Goal: Feedback & Contribution: Leave review/rating

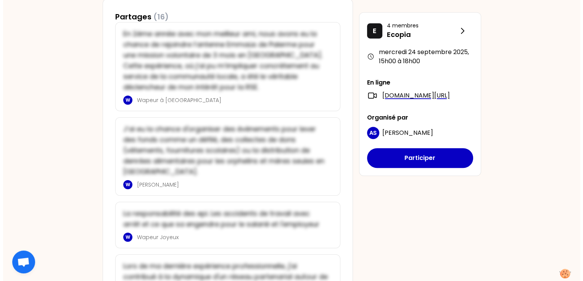
scroll to position [444, 0]
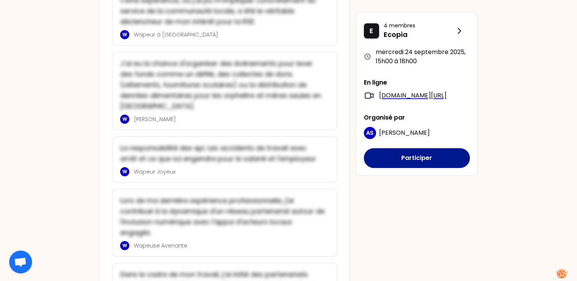
click at [429, 167] on button "Participer" at bounding box center [417, 158] width 106 height 20
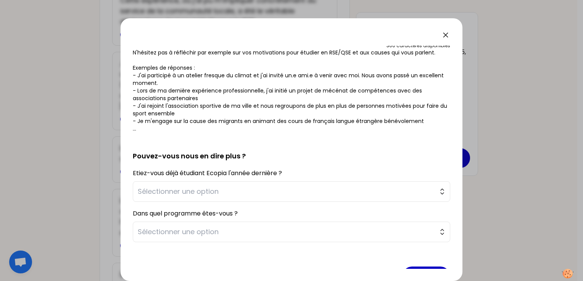
scroll to position [109, 0]
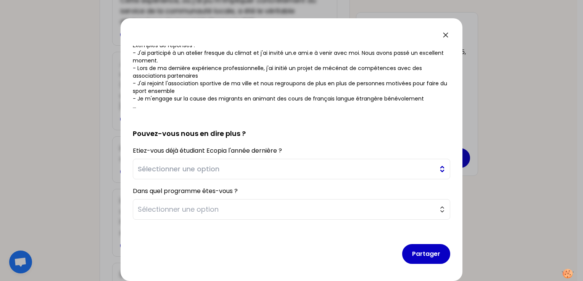
click at [239, 173] on span "Sélectionner une option" at bounding box center [286, 169] width 297 height 11
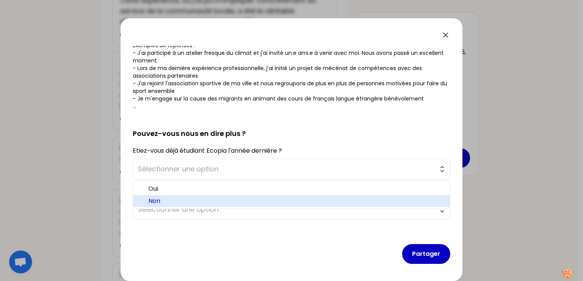
click at [203, 199] on span "Non" at bounding box center [295, 201] width 295 height 9
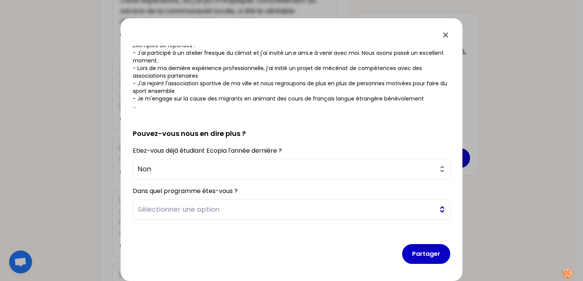
click at [216, 211] on span "Sélectionner une option" at bounding box center [286, 209] width 297 height 11
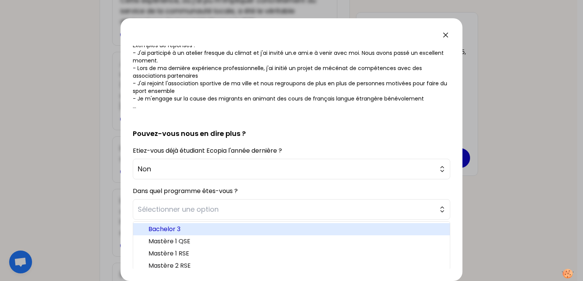
click at [180, 230] on span "Bachelor 3" at bounding box center [295, 229] width 295 height 9
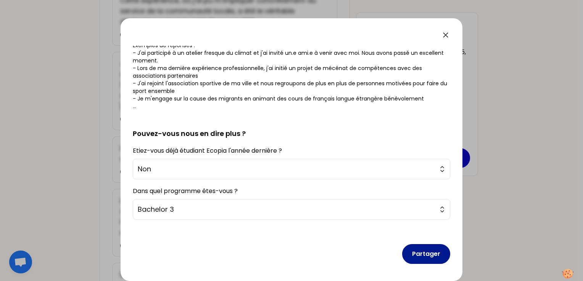
click at [405, 256] on button "Partager" at bounding box center [426, 254] width 48 height 20
click at [417, 255] on button "Partager" at bounding box center [426, 254] width 48 height 20
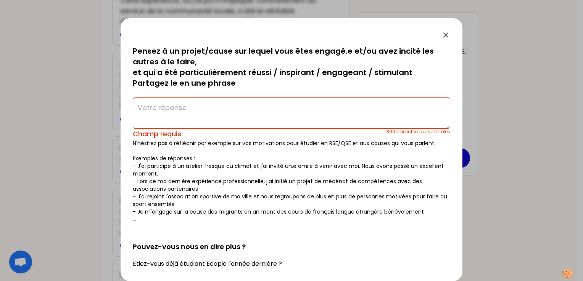
click at [294, 113] on textarea at bounding box center [291, 113] width 317 height 31
paste textarea "e suis intéressée par la sécurité au travail ainsi que le bien être des salarié…"
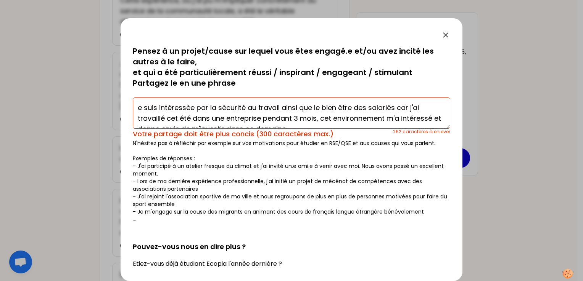
click at [134, 108] on textarea "e suis intéressée par la sécurité au travail ainsi que le bien être des salarié…" at bounding box center [291, 113] width 317 height 31
click at [271, 87] on p "Pensez à un projet/cause sur lequel vous êtes engagé.e et/ou avez incité les au…" at bounding box center [291, 67] width 317 height 43
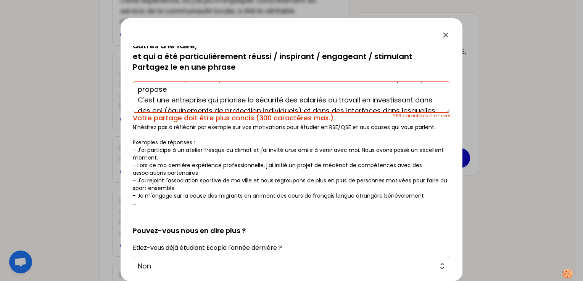
scroll to position [45, 0]
click at [237, 95] on textarea "je suis intéressée par la sécurité au travail ainsi que le bien être des salari…" at bounding box center [291, 97] width 317 height 31
click at [226, 88] on textarea "je suis intéressée par la sécurité au travail ainsi que le bien être des salari…" at bounding box center [291, 97] width 317 height 31
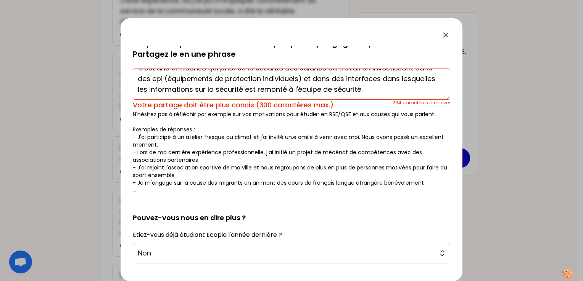
scroll to position [29, 0]
click at [401, 81] on textarea "je suis intéressée par la sécurité au travail ainsi que le bien être des salari…" at bounding box center [291, 84] width 317 height 31
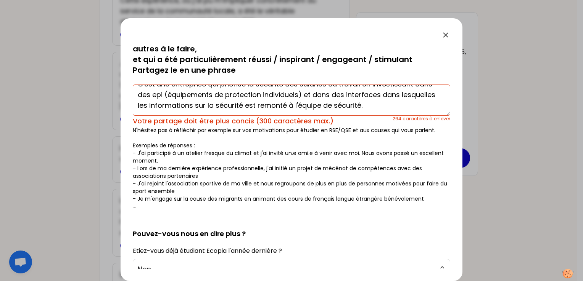
scroll to position [113, 0]
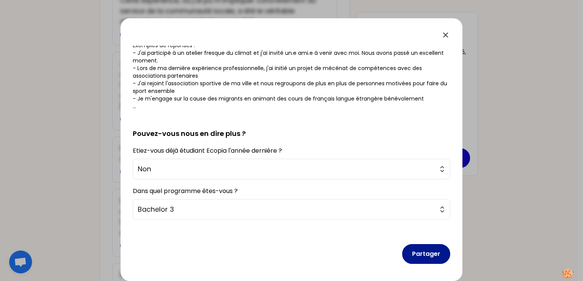
click at [416, 257] on button "Partager" at bounding box center [426, 254] width 48 height 20
click at [424, 251] on button "Partager" at bounding box center [426, 254] width 48 height 20
click at [410, 251] on button "Partager" at bounding box center [426, 254] width 48 height 20
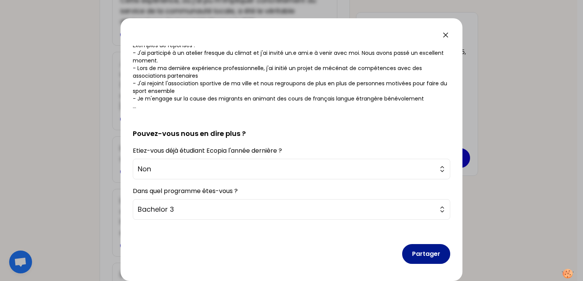
click at [409, 250] on button "Partager" at bounding box center [426, 254] width 48 height 20
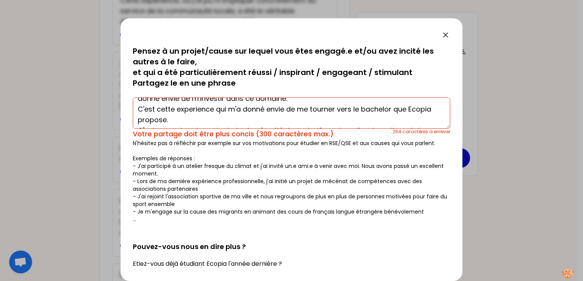
scroll to position [30, 0]
click at [194, 111] on textarea "je suis intéressée par la sécurité au travail ainsi que le bien être des salari…" at bounding box center [291, 113] width 317 height 31
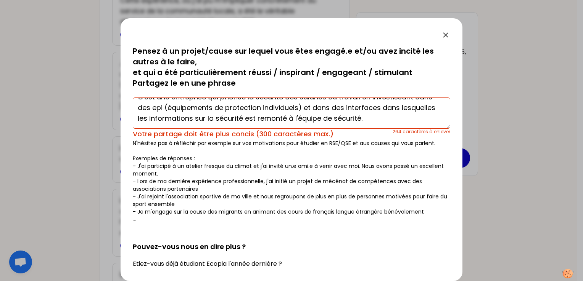
scroll to position [66, 0]
click at [407, 121] on textarea "je suis intéressée par la sécurité au travail ainsi que le bien être des salari…" at bounding box center [291, 113] width 317 height 31
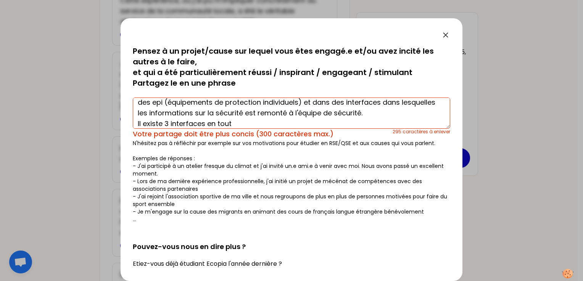
click at [244, 125] on textarea "je suis intéressée par la sécurité au travail ainsi que le bien être des salari…" at bounding box center [291, 113] width 317 height 31
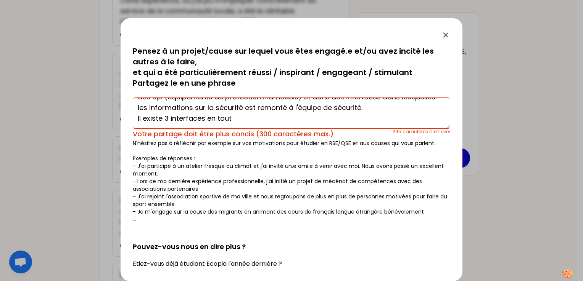
drag, startPoint x: 244, startPoint y: 125, endPoint x: 165, endPoint y: 116, distance: 79.9
click at [165, 116] on textarea "je suis intéressée par la sécurité au travail ainsi que le bien être des salari…" at bounding box center [291, 113] width 317 height 31
drag, startPoint x: 135, startPoint y: 108, endPoint x: 268, endPoint y: 124, distance: 134.8
click at [268, 124] on textarea "je suis intéressée par la sécurité au travail ainsi que le bien être des salari…" at bounding box center [291, 113] width 317 height 31
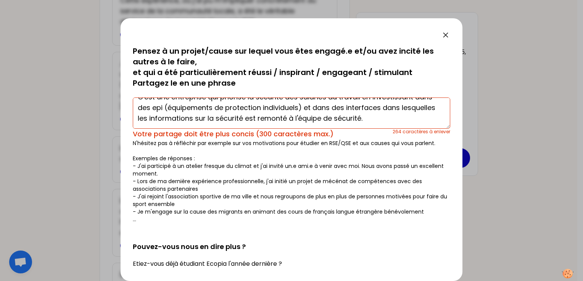
scroll to position [113, 0]
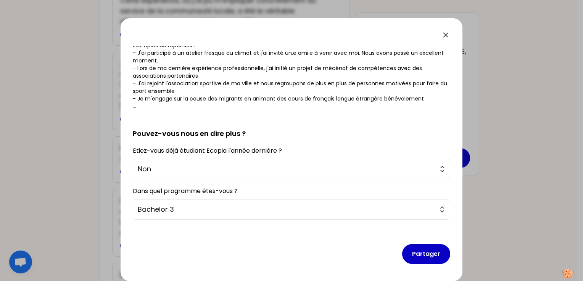
type textarea "je suis intéressée par la sécurité au travail ainsi que le bien être des salari…"
click at [446, 32] on icon at bounding box center [445, 34] width 9 height 9
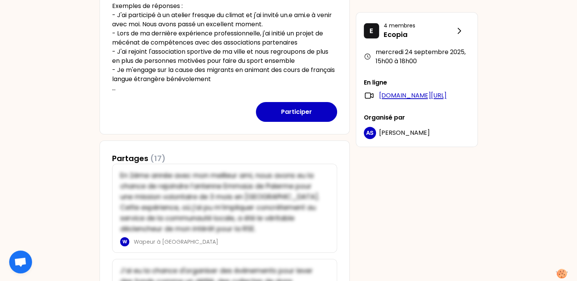
scroll to position [235, 0]
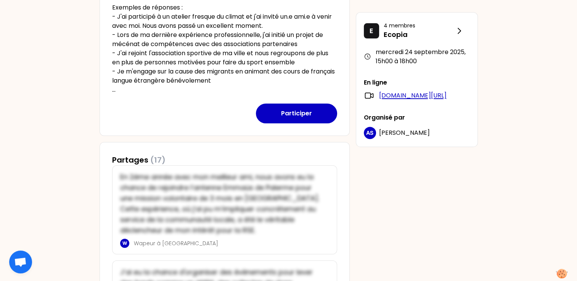
click at [396, 96] on link "meet.google.com/nry-xrer-xuj" at bounding box center [412, 95] width 67 height 9
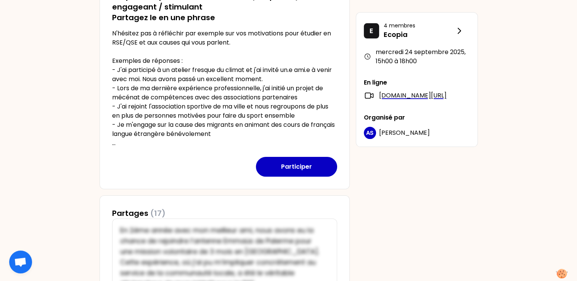
scroll to position [183, 0]
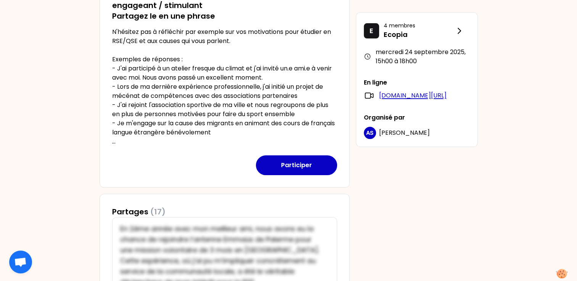
click at [399, 96] on link "meet.google.com/nry-xrer-xuj" at bounding box center [412, 95] width 67 height 9
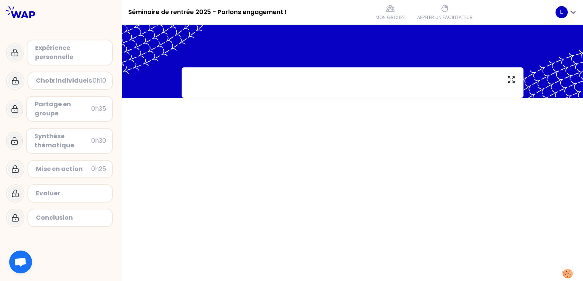
drag, startPoint x: 0, startPoint y: 0, endPoint x: 279, endPoint y: 95, distance: 294.9
click at [279, 95] on div at bounding box center [352, 82] width 342 height 30
drag, startPoint x: 530, startPoint y: 170, endPoint x: 552, endPoint y: 39, distance: 132.6
click at [552, 39] on div at bounding box center [352, 153] width 461 height 257
click at [553, 38] on div at bounding box center [352, 61] width 461 height 73
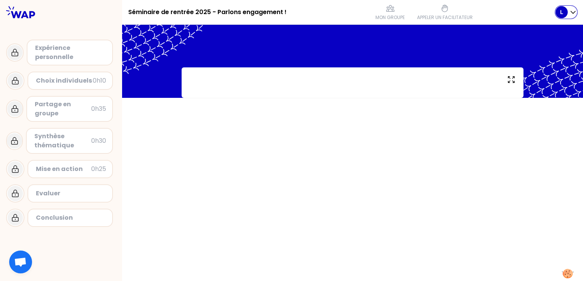
click at [572, 15] on icon "button" at bounding box center [573, 12] width 8 height 8
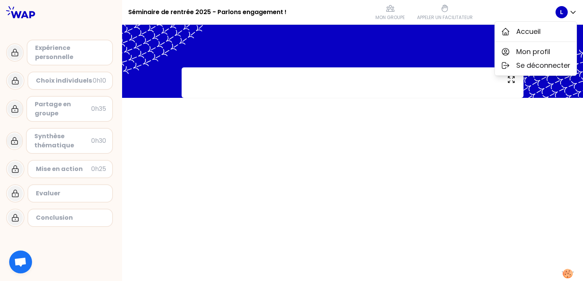
click at [428, 49] on div at bounding box center [352, 61] width 461 height 73
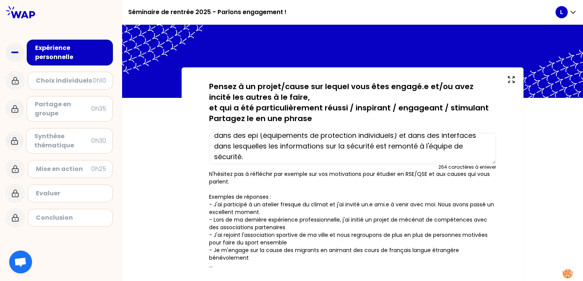
scroll to position [76, 0]
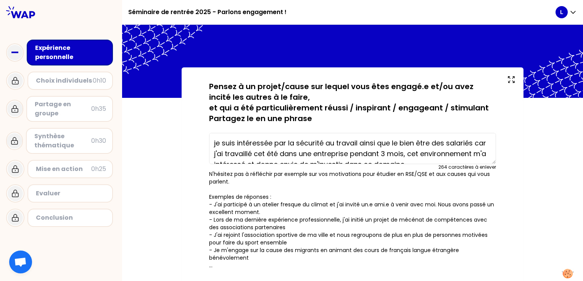
click at [387, 145] on textarea "je suis intéressée par la sécurité au travail ainsi que le bien être des salari…" at bounding box center [352, 148] width 287 height 31
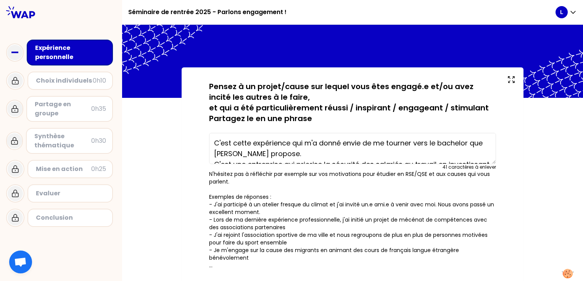
click at [235, 140] on textarea "C'est cette expérience qui m'a donné envie de me tourner vers le bachelor que […" at bounding box center [352, 148] width 287 height 31
type textarea "C'est une entreprise qui priorise la sécurité des salariés au travail en invest…"
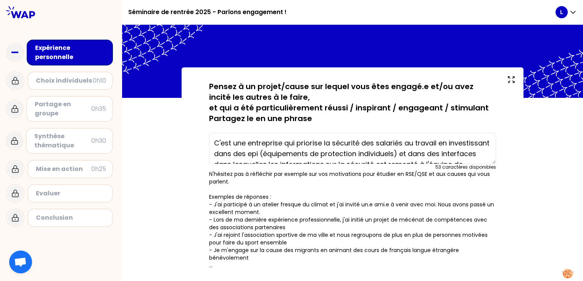
click at [240, 148] on textarea "C'est une entreprise qui priorise la sécurité des salariés au travail en invest…" at bounding box center [352, 148] width 287 height 31
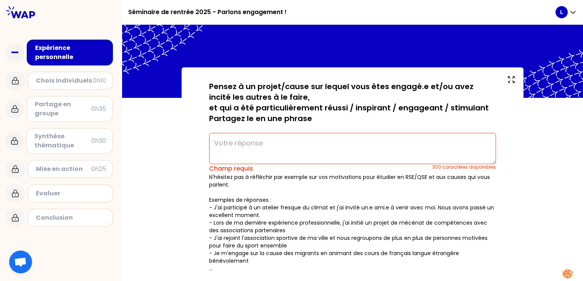
paste textarea "lo ipsu dolorsitam con ad elitsedd ei tempori utlab etd ma aliq enim adm veniam…"
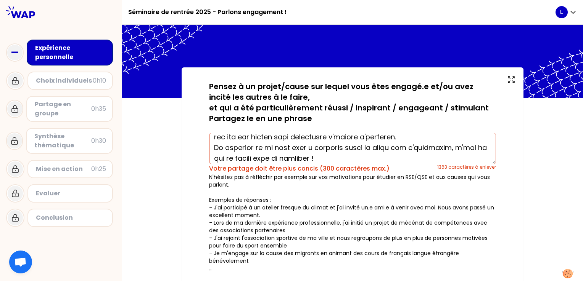
scroll to position [267, 0]
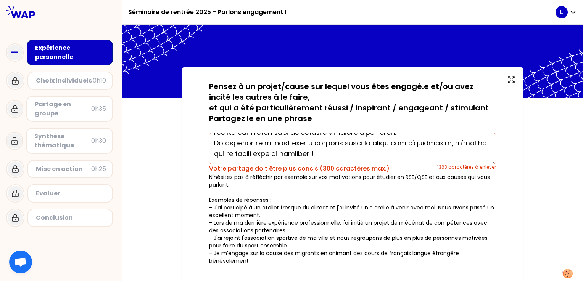
drag, startPoint x: 209, startPoint y: 148, endPoint x: 332, endPoint y: 164, distance: 124.6
click at [332, 164] on div "1363 caractères à enlever Votre partage doit être plus concis (300 caractères m…" at bounding box center [352, 151] width 287 height 43
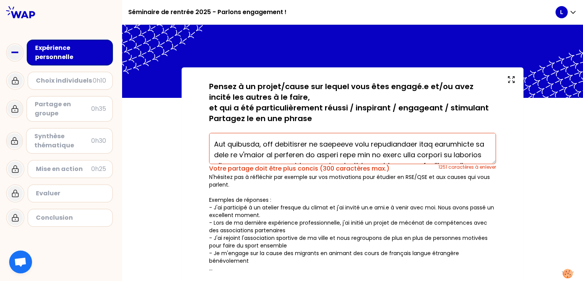
scroll to position [231, 0]
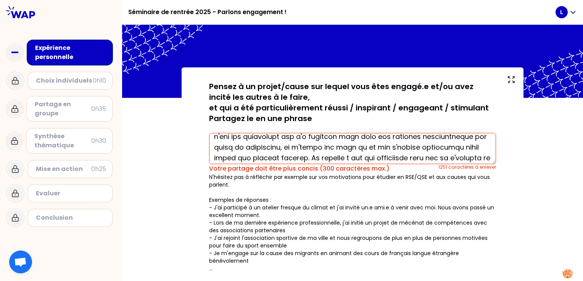
drag, startPoint x: 210, startPoint y: 152, endPoint x: 388, endPoint y: 143, distance: 179.0
click at [388, 143] on textarea at bounding box center [352, 148] width 287 height 31
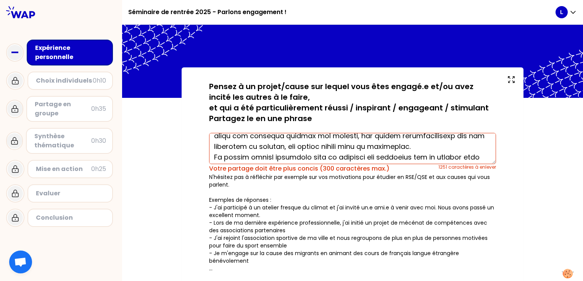
scroll to position [136, 0]
click at [416, 143] on textarea at bounding box center [352, 148] width 287 height 31
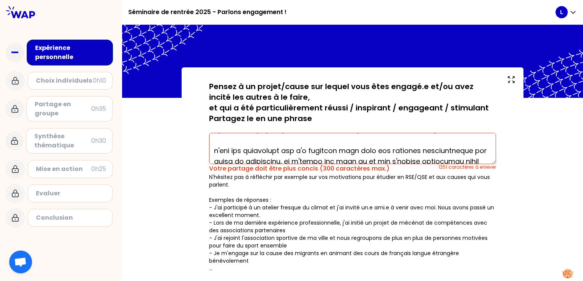
scroll to position [256, 0]
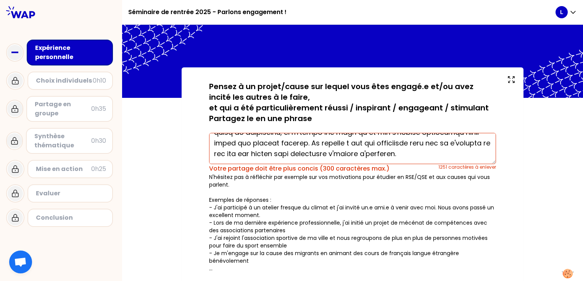
drag, startPoint x: 416, startPoint y: 143, endPoint x: 212, endPoint y: 153, distance: 203.8
click at [212, 153] on textarea at bounding box center [352, 148] width 287 height 31
click at [264, 153] on textarea at bounding box center [352, 148] width 287 height 31
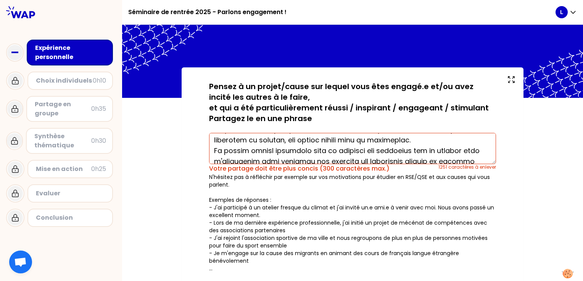
scroll to position [145, 0]
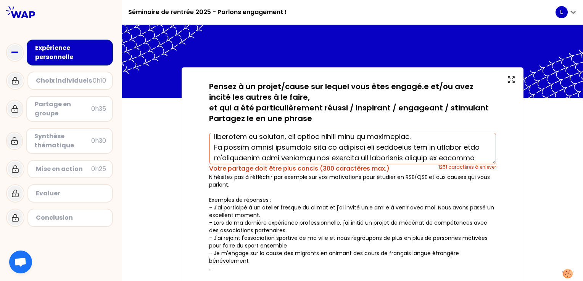
drag, startPoint x: 209, startPoint y: 144, endPoint x: 401, endPoint y: 140, distance: 191.8
click at [401, 140] on textarea at bounding box center [352, 148] width 287 height 31
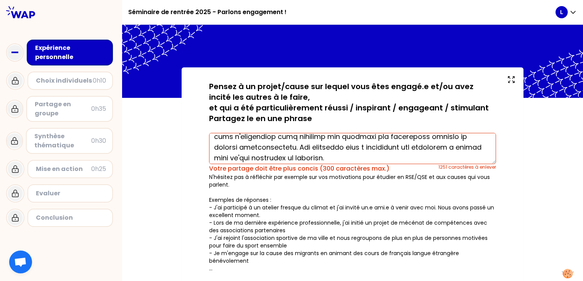
scroll to position [122, 0]
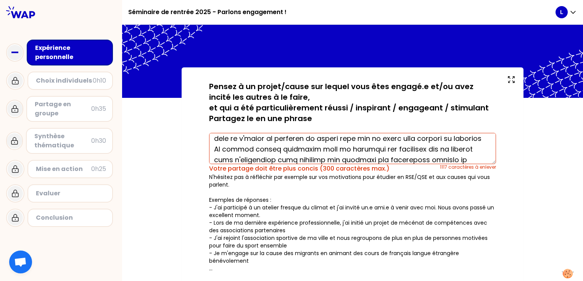
click at [448, 135] on textarea at bounding box center [352, 148] width 287 height 31
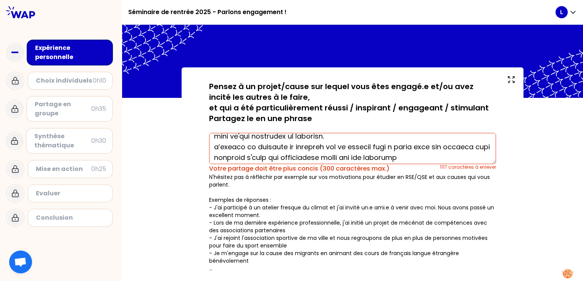
scroll to position [137, 0]
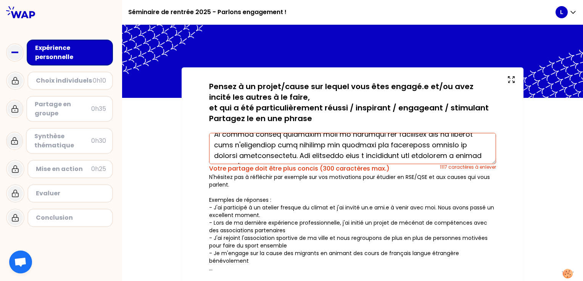
drag, startPoint x: 422, startPoint y: 152, endPoint x: 263, endPoint y: 151, distance: 158.2
click at [263, 151] on textarea at bounding box center [352, 148] width 287 height 31
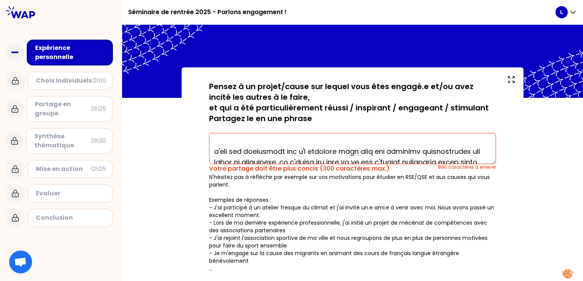
scroll to position [162, 0]
click at [364, 151] on textarea at bounding box center [352, 148] width 287 height 31
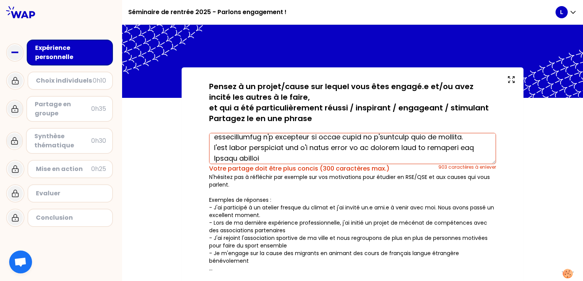
scroll to position [27, 0]
drag, startPoint x: 277, startPoint y: 159, endPoint x: 209, endPoint y: 146, distance: 69.0
click at [209, 146] on textarea at bounding box center [352, 148] width 287 height 31
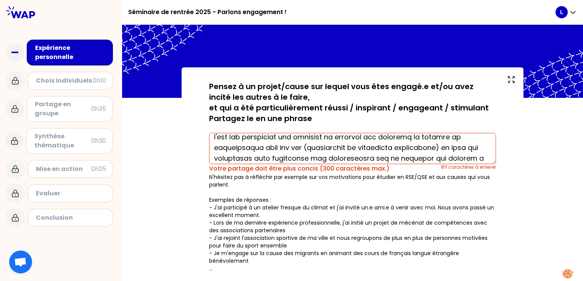
scroll to position [50, 0]
click at [294, 146] on textarea at bounding box center [352, 148] width 287 height 31
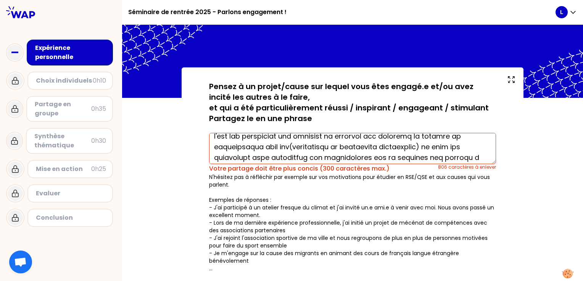
click at [287, 146] on textarea at bounding box center [352, 148] width 287 height 31
click at [422, 148] on textarea at bounding box center [352, 148] width 287 height 31
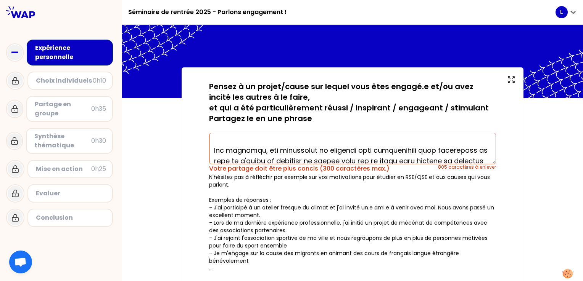
scroll to position [93, 0]
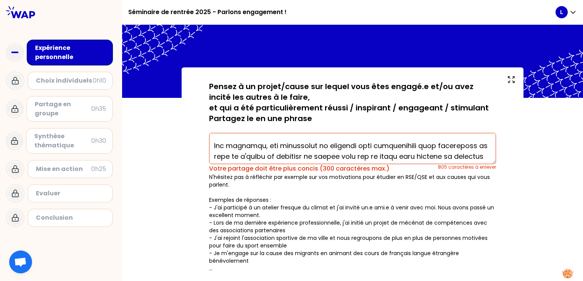
drag, startPoint x: 256, startPoint y: 146, endPoint x: 233, endPoint y: 147, distance: 23.3
click at [233, 147] on textarea at bounding box center [352, 148] width 287 height 31
click at [428, 143] on textarea at bounding box center [352, 148] width 287 height 31
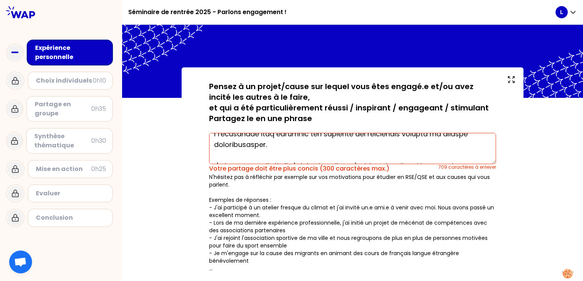
scroll to position [146, 0]
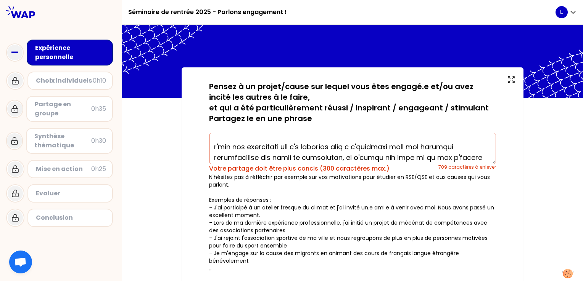
drag, startPoint x: 211, startPoint y: 141, endPoint x: 281, endPoint y: 144, distance: 70.2
click at [281, 144] on textarea at bounding box center [352, 148] width 287 height 31
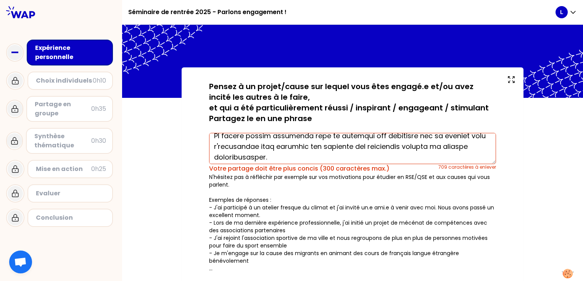
scroll to position [114, 0]
click at [307, 146] on textarea at bounding box center [352, 148] width 287 height 31
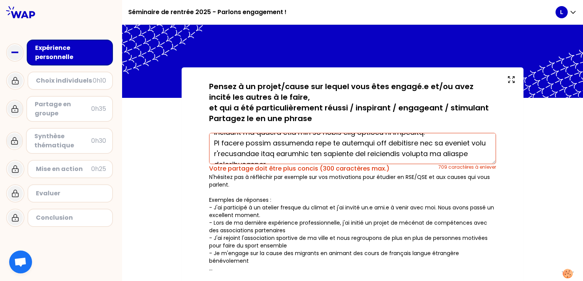
drag, startPoint x: 261, startPoint y: 159, endPoint x: 214, endPoint y: 136, distance: 51.5
click at [214, 136] on textarea at bounding box center [352, 148] width 287 height 31
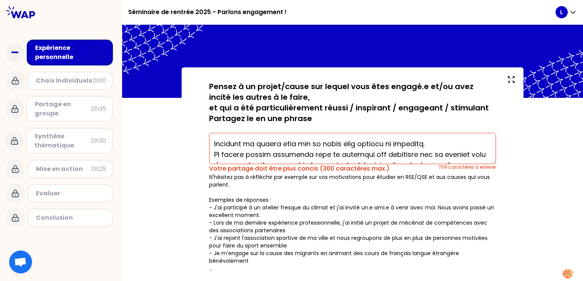
scroll to position [101, 0]
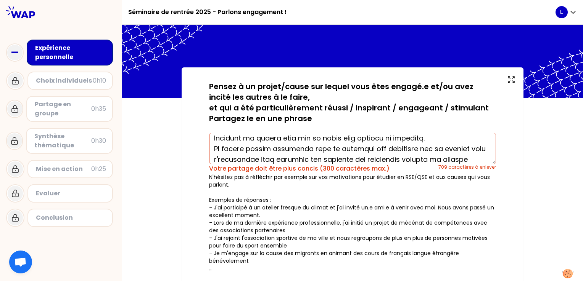
click at [210, 148] on textarea at bounding box center [352, 148] width 287 height 31
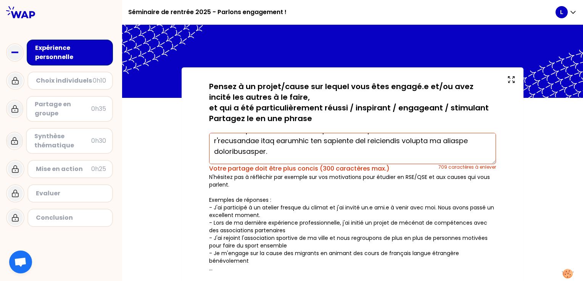
drag, startPoint x: 210, startPoint y: 148, endPoint x: 297, endPoint y: 148, distance: 86.9
click at [297, 148] on textarea at bounding box center [352, 148] width 287 height 31
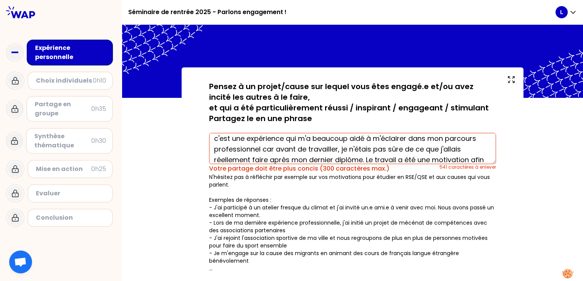
scroll to position [101, 0]
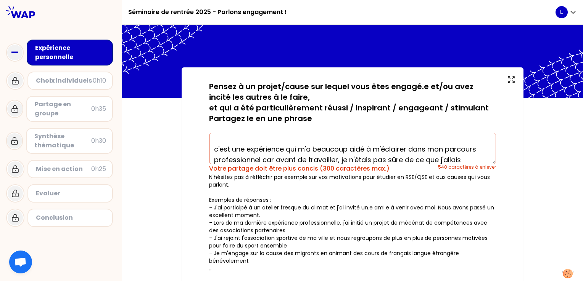
click at [284, 151] on textarea "je suis intéressée par la sécurité au travail ainsi que le bien être des salari…" at bounding box center [352, 148] width 287 height 31
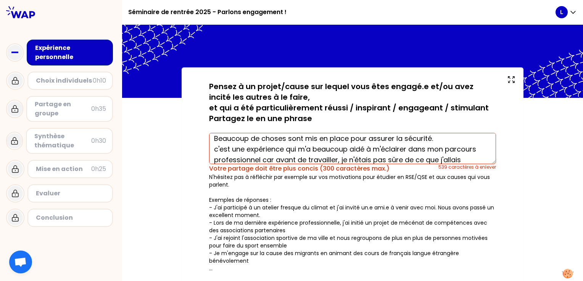
scroll to position [81, 0]
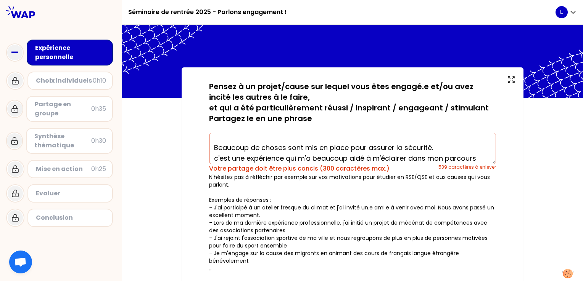
click at [273, 151] on textarea "je suis intéressée par la sécurité au travail ainsi que le bien être des salari…" at bounding box center [352, 148] width 287 height 31
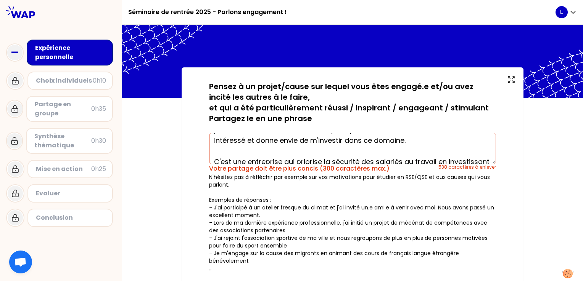
scroll to position [24, 0]
click at [259, 150] on textarea "je suis intéressée par la sécurité au travail ainsi que le bien être des salari…" at bounding box center [352, 148] width 287 height 31
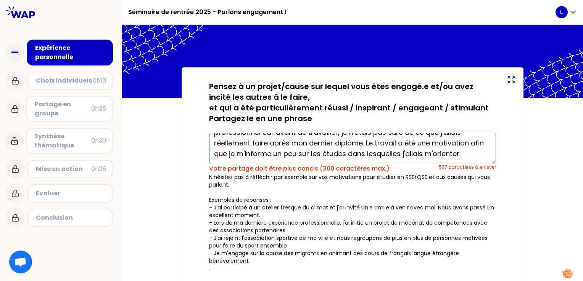
scroll to position [117, 0]
click at [325, 156] on textarea "je suis intéressée par la sécurité au travail ainsi que le bien être des salari…" at bounding box center [352, 148] width 287 height 31
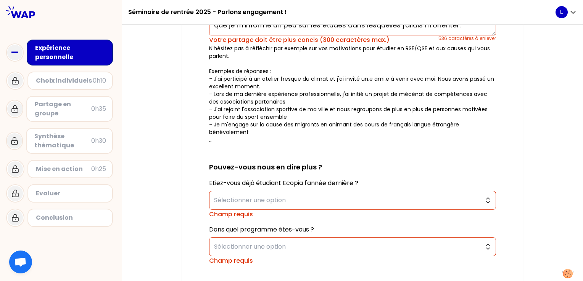
scroll to position [152, 0]
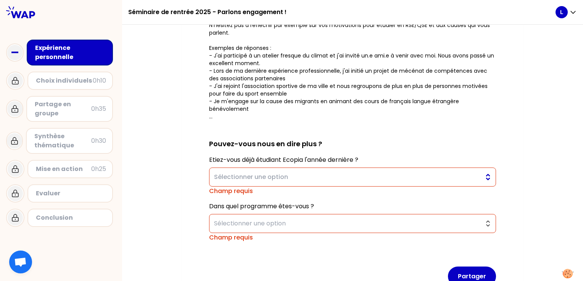
click at [321, 173] on span "Sélectionner une option" at bounding box center [347, 177] width 266 height 9
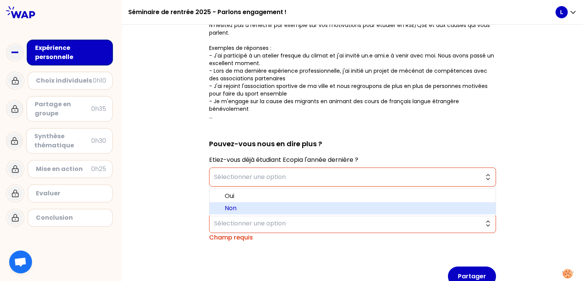
click at [263, 213] on li "Non" at bounding box center [352, 208] width 286 height 12
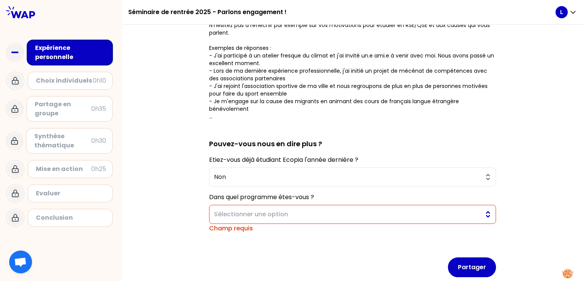
click at [268, 216] on span "Sélectionner une option" at bounding box center [347, 214] width 266 height 9
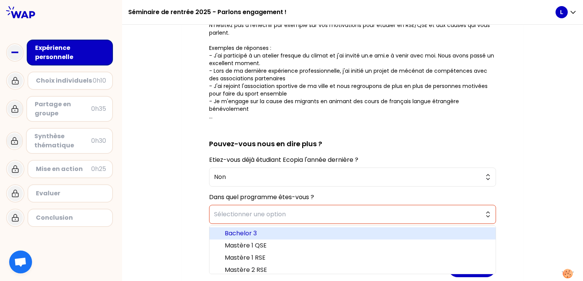
click at [258, 228] on li "Bachelor 3" at bounding box center [352, 234] width 286 height 12
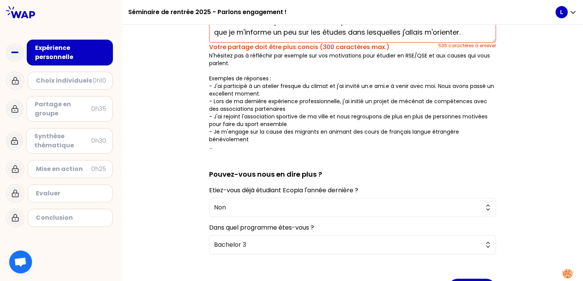
scroll to position [184, 0]
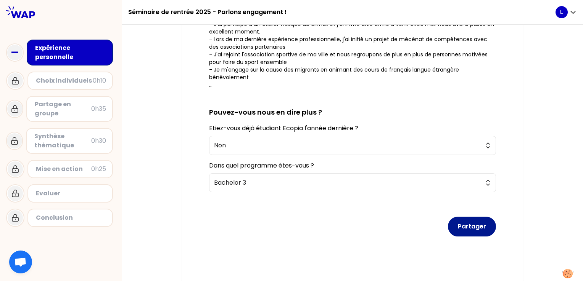
click at [459, 226] on button "Partager" at bounding box center [472, 227] width 48 height 20
click at [467, 230] on button "Partager" at bounding box center [472, 227] width 48 height 20
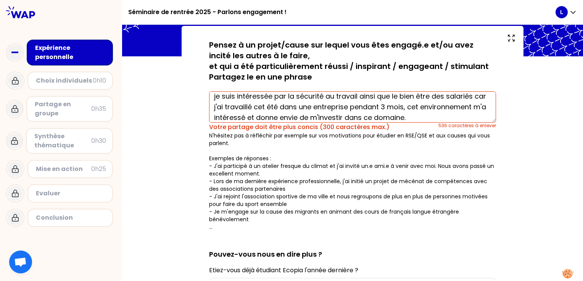
scroll to position [8, 0]
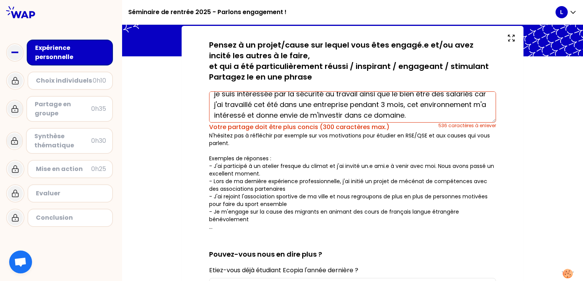
drag, startPoint x: 413, startPoint y: 104, endPoint x: 471, endPoint y: 113, distance: 58.2
click at [471, 113] on textarea "je suis intéressée par la sécurité au travail ainsi que le bien être des salari…" at bounding box center [352, 106] width 287 height 31
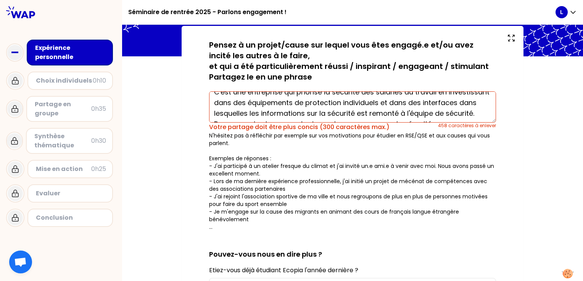
scroll to position [0, 0]
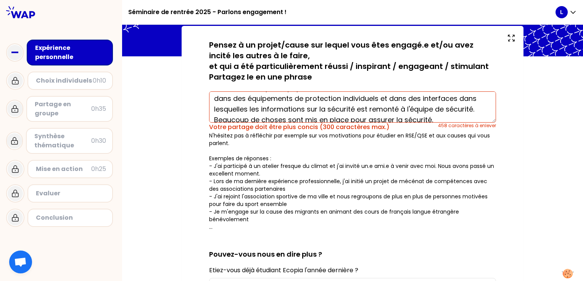
drag, startPoint x: 437, startPoint y: 100, endPoint x: 291, endPoint y: 121, distance: 147.1
click at [291, 121] on textarea "je suis intéressée par la sécurité au travail ainsi que le bien être des salari…" at bounding box center [352, 106] width 287 height 31
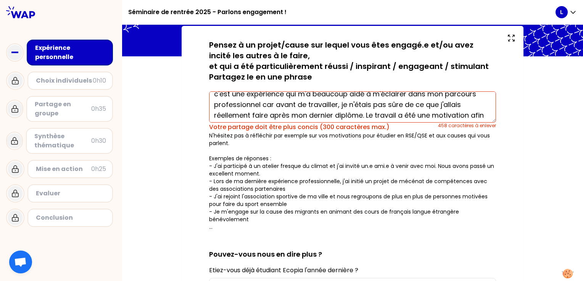
click at [327, 95] on textarea "je suis intéressée par la sécurité au travail ainsi que le bien être des salari…" at bounding box center [352, 106] width 287 height 31
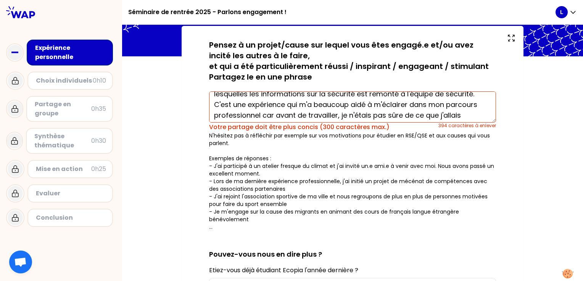
drag, startPoint x: 354, startPoint y: 102, endPoint x: 433, endPoint y: 106, distance: 79.4
click at [433, 106] on textarea "je suis intéressée par la sécurité au travail ainsi que le bien être des salari…" at bounding box center [352, 106] width 287 height 31
click at [403, 104] on textarea "je suis intéressée par la sécurité au travail ainsi que le bien être des salari…" at bounding box center [352, 106] width 287 height 31
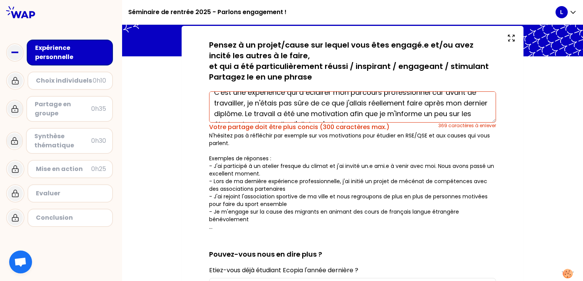
drag, startPoint x: 271, startPoint y: 101, endPoint x: 337, endPoint y: 101, distance: 65.6
click at [337, 101] on textarea "je suis intéressée par la sécurité au travail ainsi que le bien être des salari…" at bounding box center [352, 106] width 287 height 31
type textarea "je suis intéressée par la sécurité au travail ainsi que le bien être des salari…"
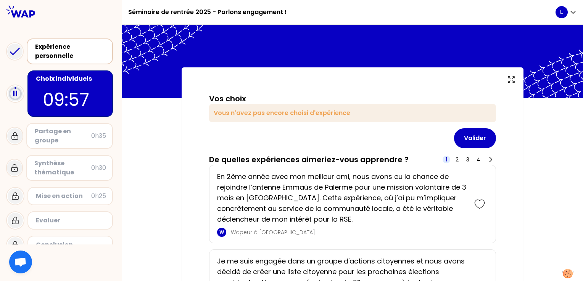
click at [87, 46] on div "Expérience personnelle" at bounding box center [70, 51] width 71 height 18
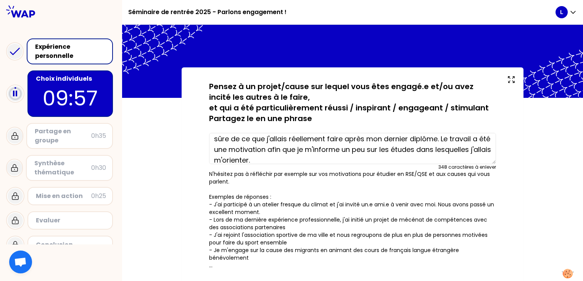
scroll to position [69, 0]
click at [399, 136] on textarea "je suis intéressée par la sécurité au travail ainsi que le bien être des salari…" at bounding box center [352, 148] width 287 height 31
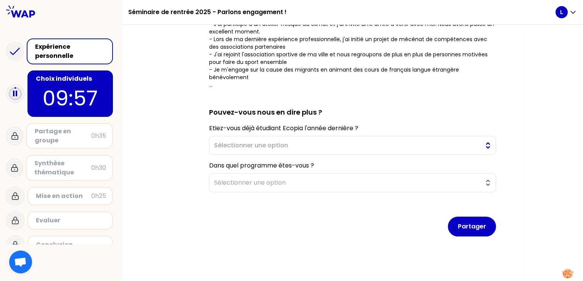
scroll to position [184, 0]
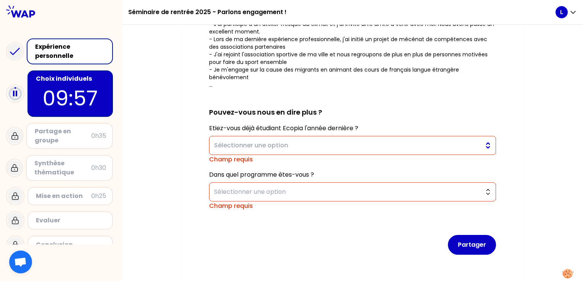
click at [366, 146] on span "Sélectionner une option" at bounding box center [347, 145] width 266 height 9
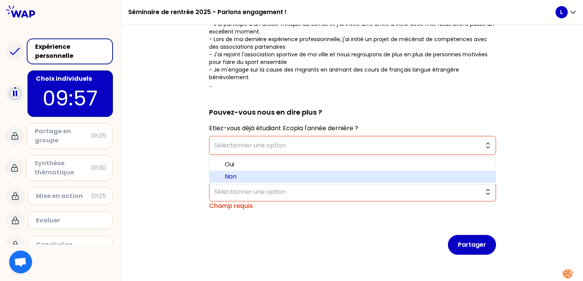
click at [266, 179] on span "Non" at bounding box center [357, 176] width 265 height 9
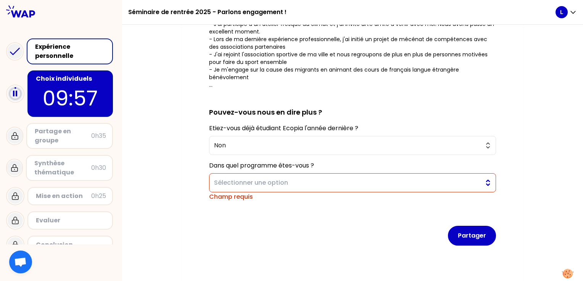
click at [248, 187] on span "Sélectionner une option" at bounding box center [347, 182] width 266 height 9
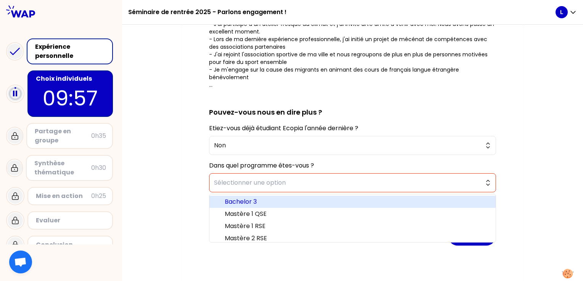
click at [255, 199] on span "Bachelor 3" at bounding box center [357, 201] width 265 height 9
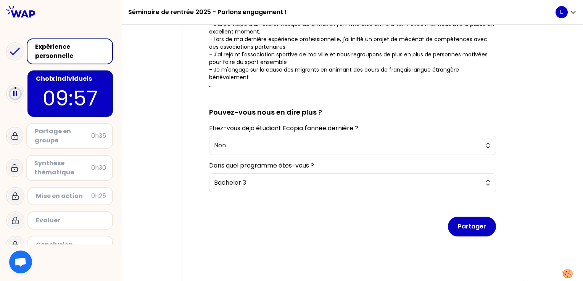
click at [456, 216] on div "Partager" at bounding box center [352, 221] width 287 height 44
click at [470, 221] on button "Partager" at bounding box center [472, 227] width 48 height 20
click at [473, 230] on button "Partager" at bounding box center [472, 227] width 48 height 20
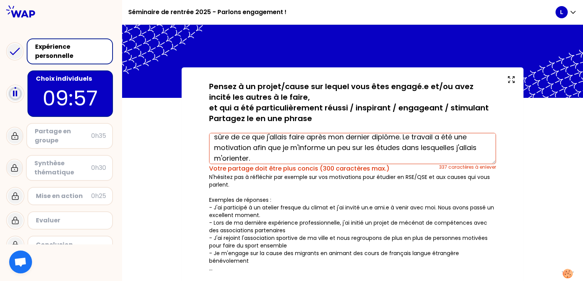
scroll to position [75, 0]
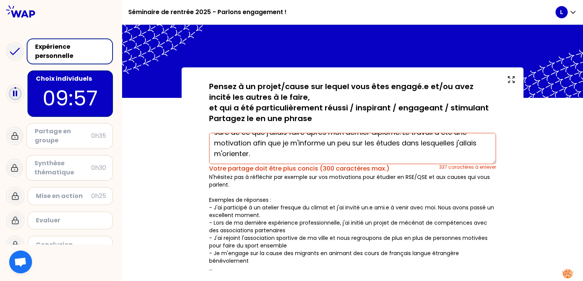
drag, startPoint x: 245, startPoint y: 147, endPoint x: 396, endPoint y: 168, distance: 152.8
click at [396, 168] on div "je suis intéressée par la sécurité au travail ainsi que le bien être des salari…" at bounding box center [352, 151] width 287 height 43
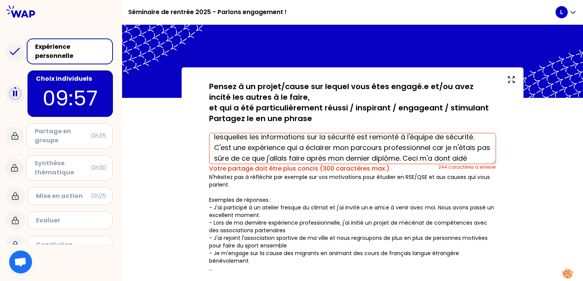
scroll to position [43, 0]
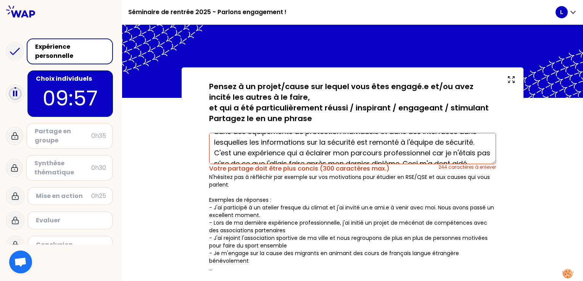
drag, startPoint x: 249, startPoint y: 145, endPoint x: 254, endPoint y: 149, distance: 7.3
click at [254, 149] on textarea "je suis intéressée par la sécurité au travail ainsi que le bien être des salari…" at bounding box center [352, 148] width 287 height 31
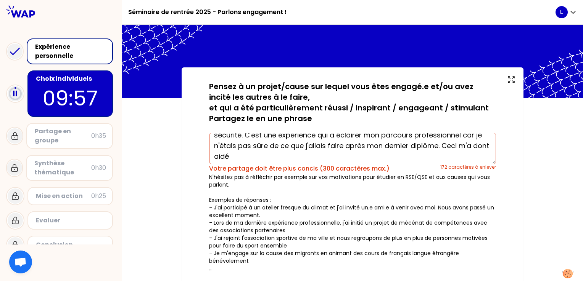
scroll to position [53, 0]
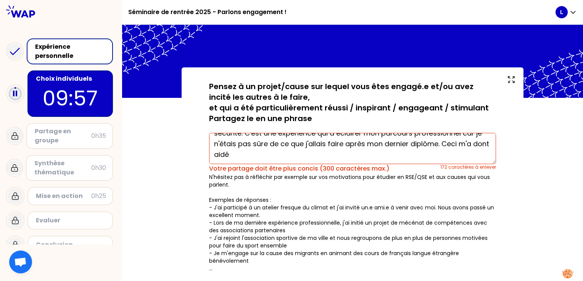
drag, startPoint x: 262, startPoint y: 143, endPoint x: 249, endPoint y: 155, distance: 17.8
click at [249, 155] on textarea "je suis intéressée par la sécurité au travail ainsi que le bien être des salari…" at bounding box center [352, 148] width 287 height 31
drag, startPoint x: 262, startPoint y: 154, endPoint x: 361, endPoint y: 148, distance: 98.9
click at [361, 148] on textarea "je suis intéressée par la sécurité au travail ainsi que le bien être des salari…" at bounding box center [352, 148] width 287 height 31
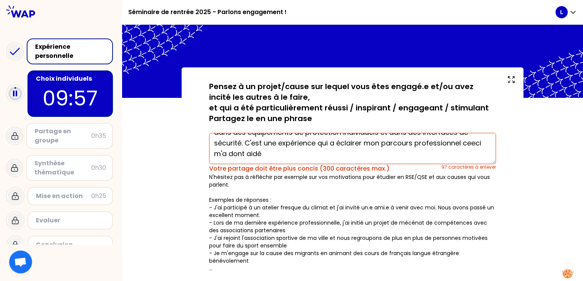
drag, startPoint x: 332, startPoint y: 159, endPoint x: 262, endPoint y: 155, distance: 69.9
click at [262, 155] on textarea "je suis intéressée par la sécurité au travail ainsi que le bien être des salari…" at bounding box center [352, 148] width 287 height 31
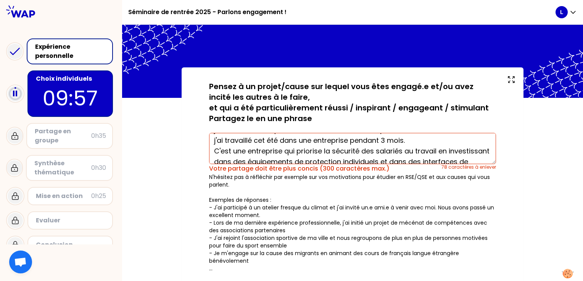
scroll to position [0, 0]
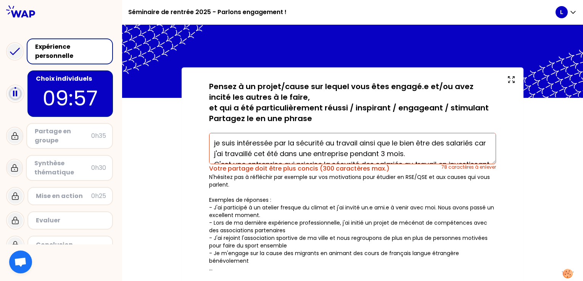
drag, startPoint x: 213, startPoint y: 147, endPoint x: 322, endPoint y: 151, distance: 108.3
click at [322, 151] on textarea "je suis intéressée par la sécurité au travail ainsi que le bien être des salari…" at bounding box center [352, 148] width 287 height 31
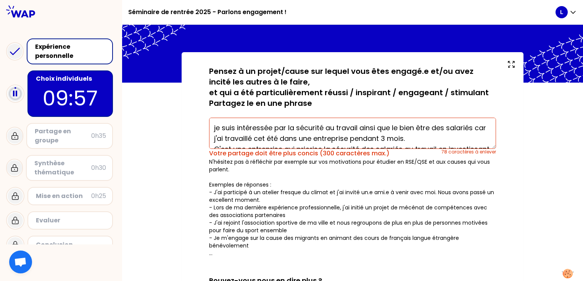
scroll to position [18, 0]
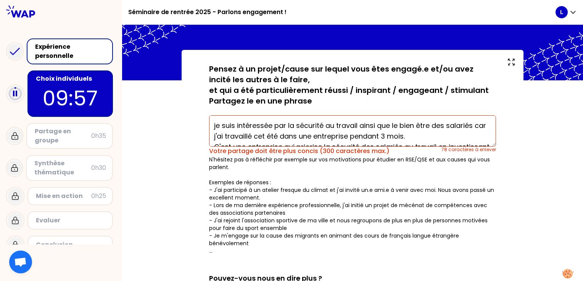
click at [459, 136] on textarea "je suis intéressée par la sécurité au travail ainsi que le bien être des salari…" at bounding box center [352, 131] width 287 height 31
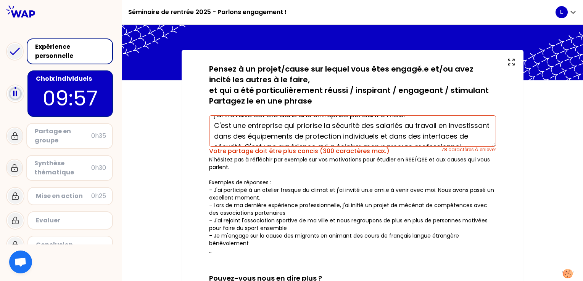
scroll to position [22, 0]
drag, startPoint x: 437, startPoint y: 125, endPoint x: 465, endPoint y: 140, distance: 31.2
click at [465, 140] on textarea "je suis intéressée par la sécurité au travail ainsi que le bien être des salari…" at bounding box center [352, 131] width 287 height 31
drag, startPoint x: 438, startPoint y: 126, endPoint x: 464, endPoint y: 135, distance: 28.0
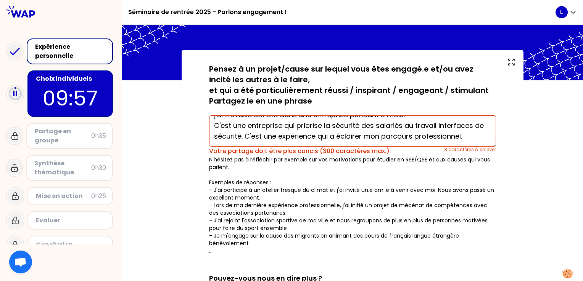
click at [464, 135] on textarea "je suis intéressée par la sécurité au travail ainsi que le bien être des salari…" at bounding box center [352, 131] width 287 height 31
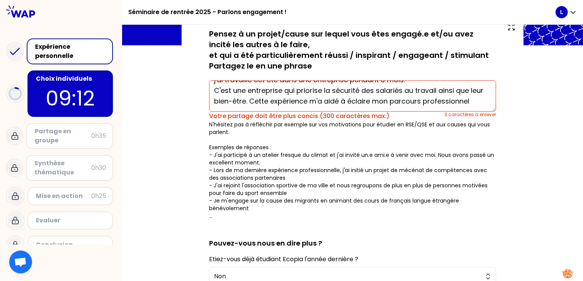
click at [371, 103] on textarea "je suis intéressée par la sécurité au travail ainsi que le bien être des salari…" at bounding box center [352, 95] width 287 height 31
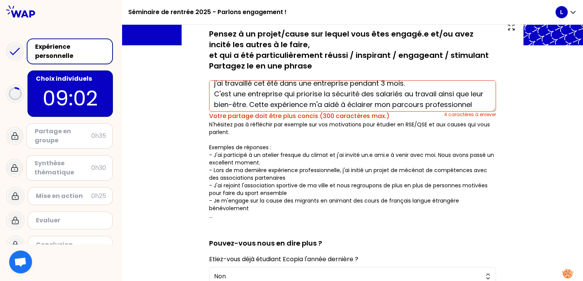
scroll to position [18, 0]
click at [443, 91] on textarea "je suis intéressée par la sécurité au travail ainsi que le bien être des salari…" at bounding box center [352, 95] width 287 height 31
click at [456, 94] on textarea "je suis intéressée par la sécurité au travail ainsi que le bien être des salari…" at bounding box center [352, 95] width 287 height 31
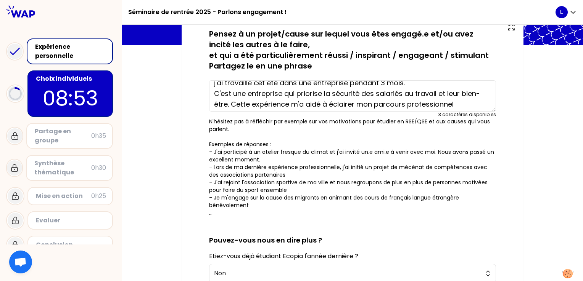
scroll to position [181, 0]
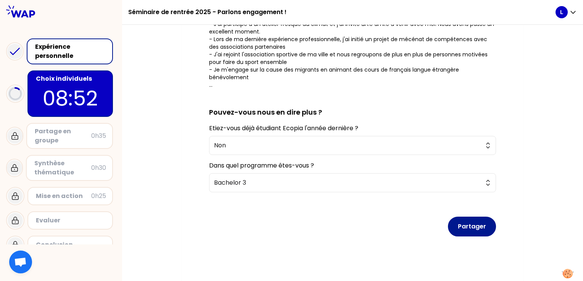
type textarea "je suis intéressée par la sécurité au travail ainsi que le bien être des salari…"
click at [475, 227] on button "Partager" at bounding box center [472, 227] width 48 height 20
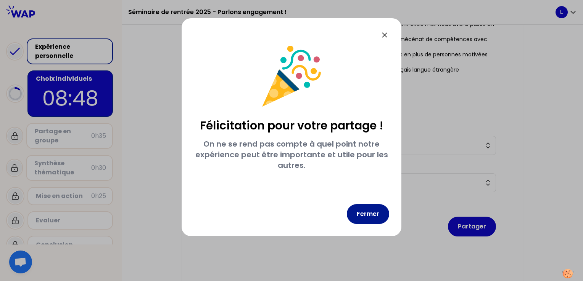
click at [366, 213] on button "Fermer" at bounding box center [368, 214] width 42 height 20
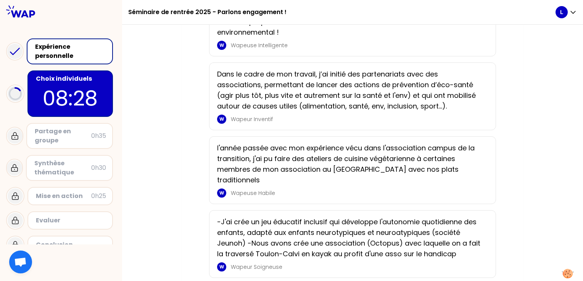
scroll to position [1327, 0]
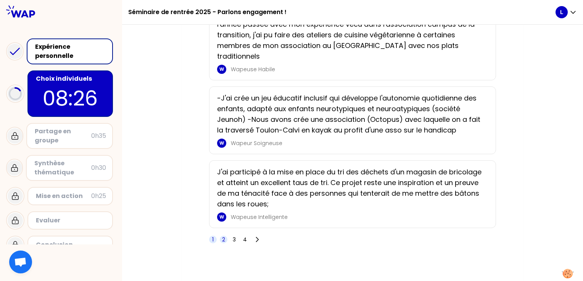
click at [221, 236] on span "2" at bounding box center [224, 240] width 8 height 8
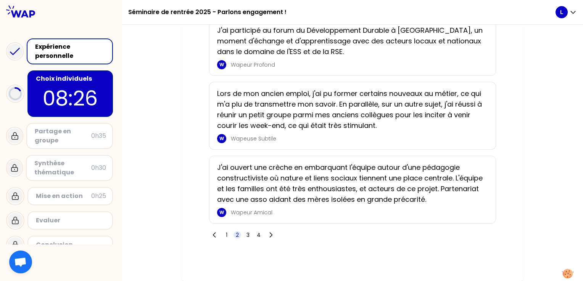
scroll to position [1252, 0]
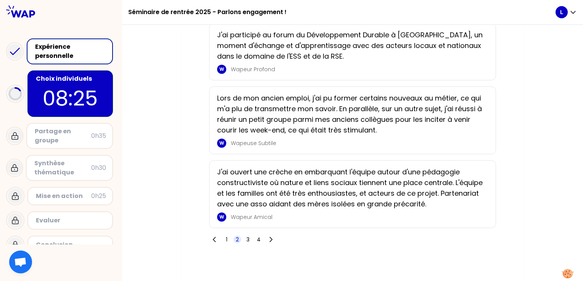
click at [234, 237] on span "2" at bounding box center [237, 240] width 8 height 8
click at [259, 236] on span "4" at bounding box center [259, 240] width 4 height 8
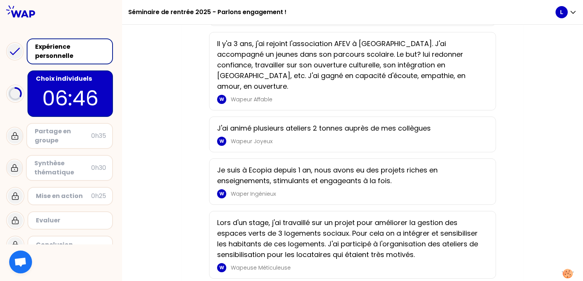
scroll to position [1169, 0]
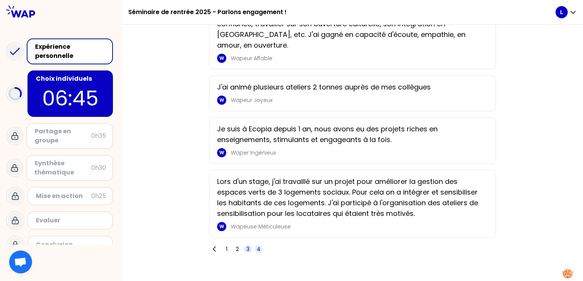
click at [245, 246] on span "3" at bounding box center [248, 250] width 8 height 8
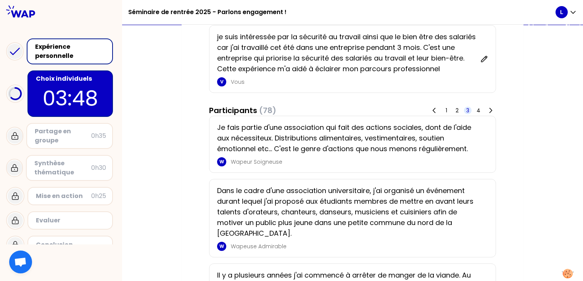
scroll to position [73, 0]
click at [353, 147] on p "Je fais partie d'une association qui fait des actions sociales, dont de l'aide …" at bounding box center [350, 138] width 266 height 32
click at [358, 195] on p "Dans le cadre d'une association universitaire, j'ai organisé un événement duran…" at bounding box center [350, 211] width 266 height 53
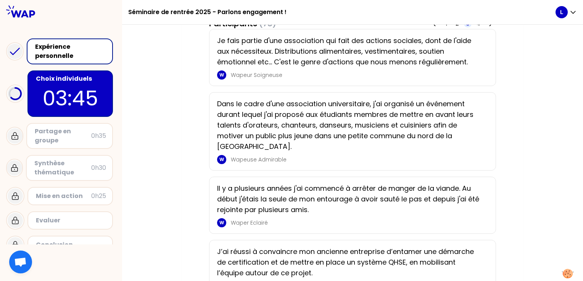
scroll to position [160, 0]
click at [344, 190] on p "Il y a plusieurs années j'ai commencé à arrêter de manger de la viande. Au débu…" at bounding box center [350, 199] width 266 height 32
click at [219, 223] on p "W" at bounding box center [221, 223] width 5 height 6
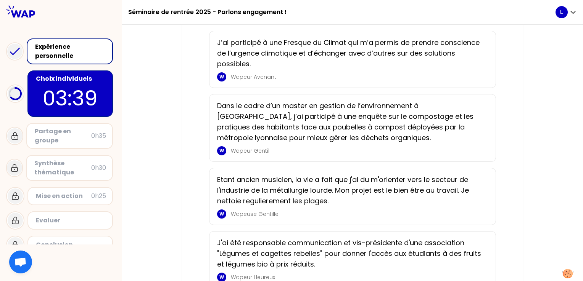
scroll to position [686, 0]
click at [354, 187] on p "Etant ancien musicien, la vie a fait que j'ai du m'orienter vers le secteur de …" at bounding box center [350, 190] width 266 height 32
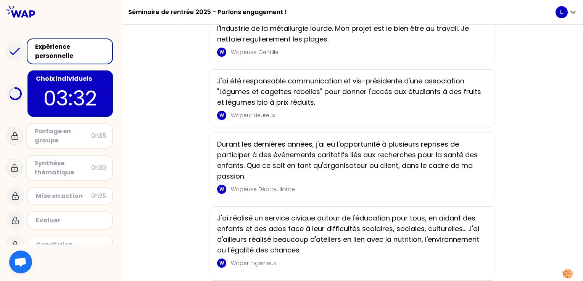
scroll to position [855, 0]
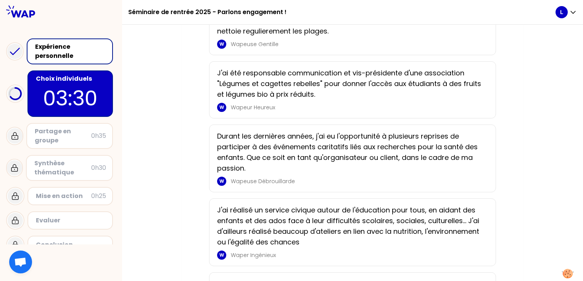
click at [70, 89] on p "03:30" at bounding box center [70, 98] width 72 height 30
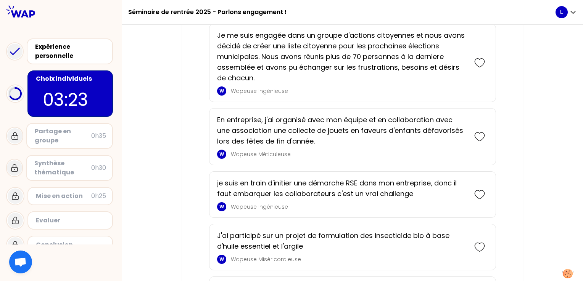
scroll to position [117, 0]
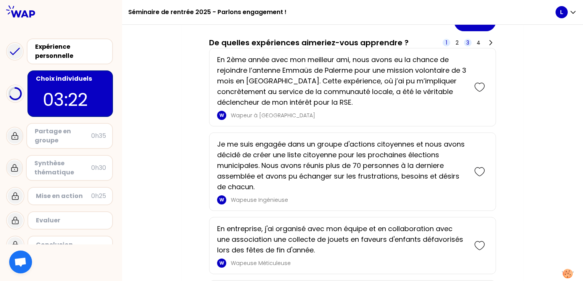
click at [466, 43] on span "3" at bounding box center [467, 43] width 3 height 8
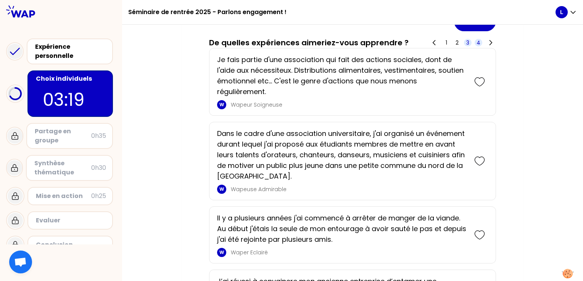
click at [477, 41] on span "4" at bounding box center [478, 43] width 4 height 8
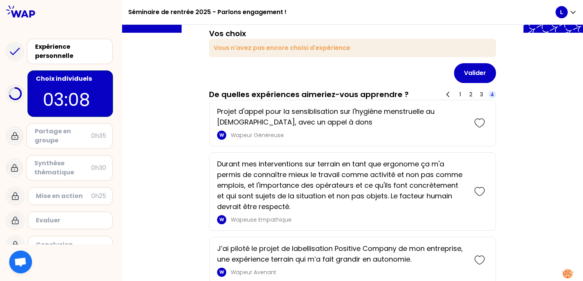
scroll to position [0, 0]
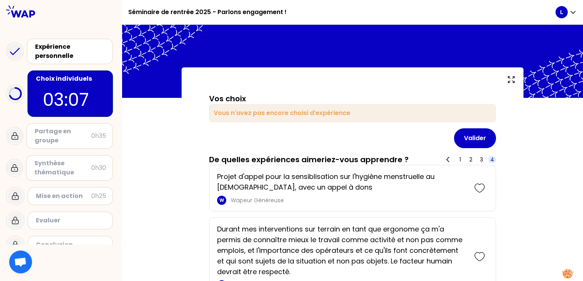
drag, startPoint x: 479, startPoint y: 157, endPoint x: 480, endPoint y: 153, distance: 4.1
click at [480, 156] on span "3" at bounding box center [481, 160] width 3 height 8
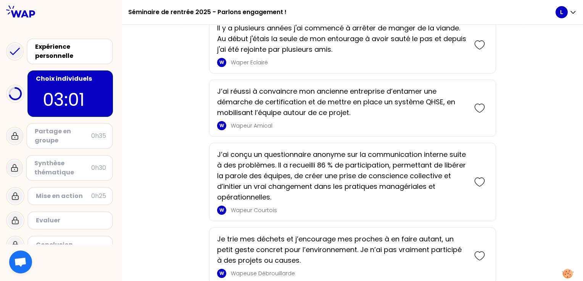
scroll to position [317, 0]
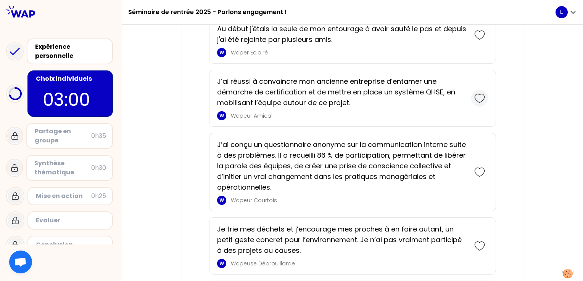
click at [474, 98] on icon at bounding box center [479, 98] width 11 height 11
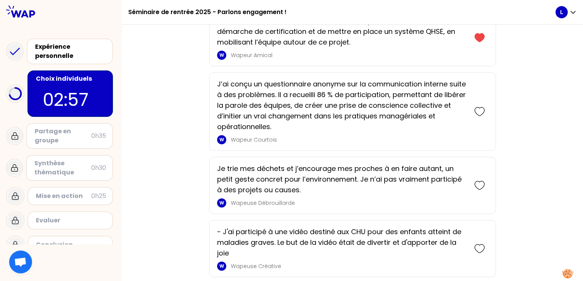
scroll to position [417, 0]
click at [476, 181] on icon at bounding box center [479, 185] width 11 height 11
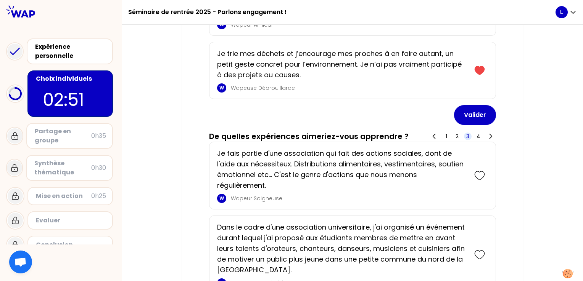
scroll to position [126, 0]
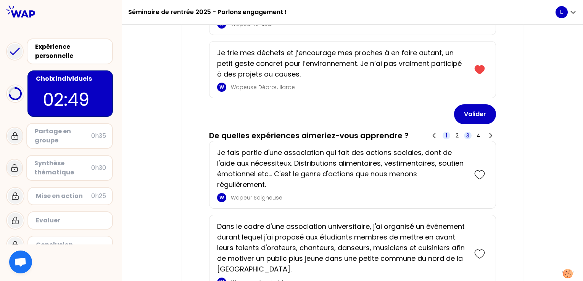
click at [444, 135] on span "1" at bounding box center [446, 136] width 8 height 8
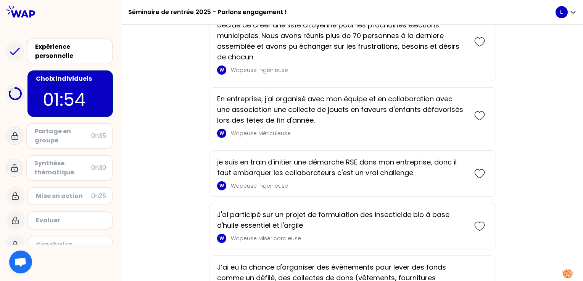
scroll to position [349, 0]
click at [478, 176] on icon at bounding box center [479, 173] width 11 height 11
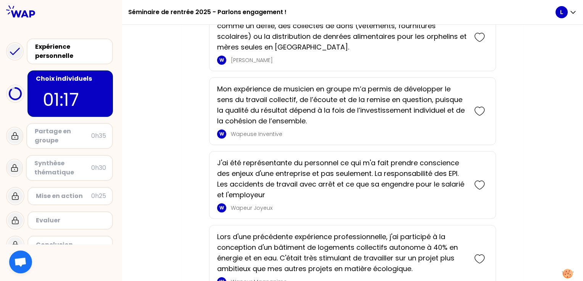
scroll to position [654, 0]
click at [480, 181] on icon at bounding box center [479, 185] width 11 height 11
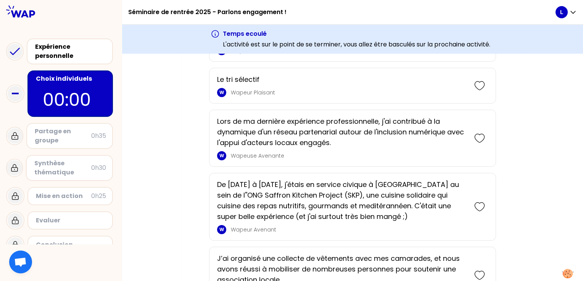
scroll to position [1134, 0]
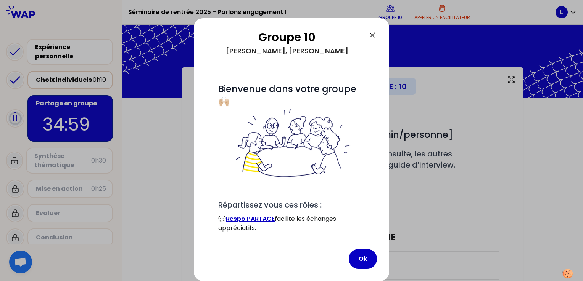
click at [408, 260] on div at bounding box center [291, 140] width 583 height 281
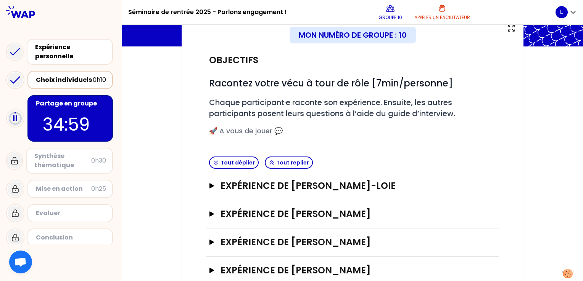
scroll to position [69, 0]
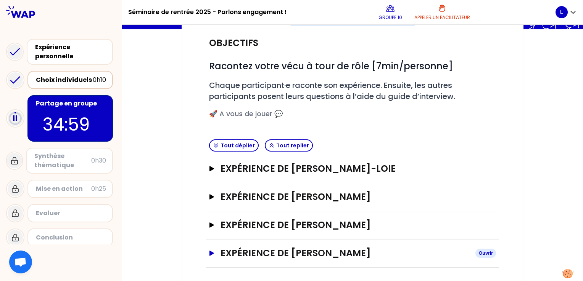
click at [297, 247] on h3 "Expérience de [PERSON_NAME]" at bounding box center [344, 253] width 249 height 12
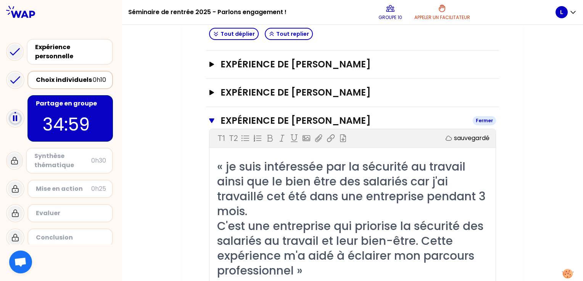
scroll to position [201, 0]
click at [281, 117] on h3 "Expérience de [PERSON_NAME]" at bounding box center [343, 121] width 246 height 12
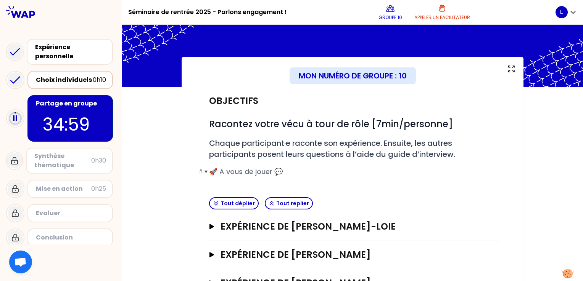
scroll to position [11, 0]
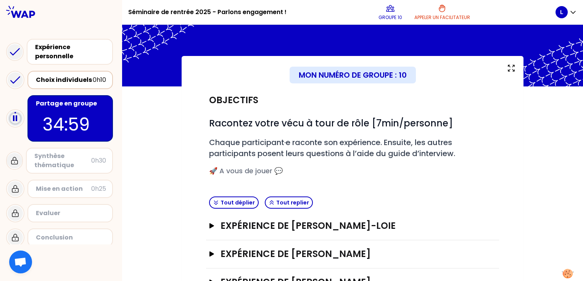
click at [452, 260] on div "Expérience de [PERSON_NAME]" at bounding box center [352, 255] width 293 height 28
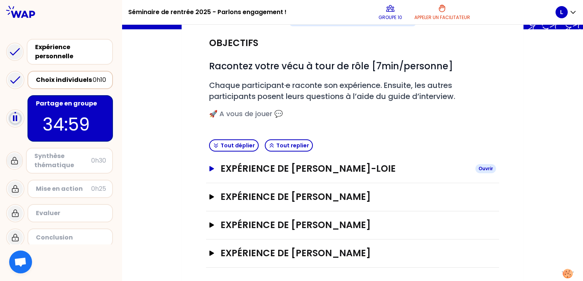
click at [337, 167] on h3 "Expérience de [PERSON_NAME]-LOIE" at bounding box center [344, 169] width 249 height 12
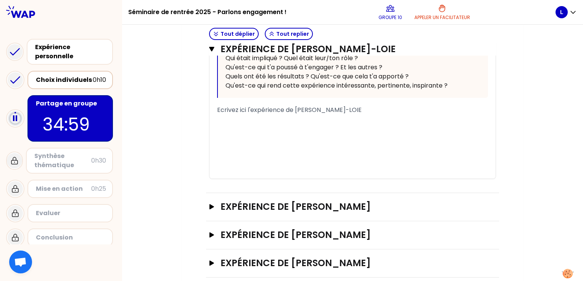
scroll to position [329, 0]
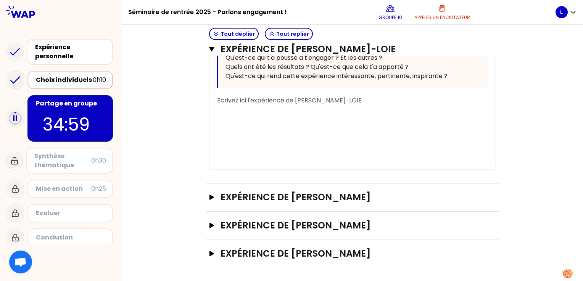
click at [317, 185] on div "Expérience de [PERSON_NAME]" at bounding box center [352, 198] width 293 height 28
click at [300, 196] on h3 "Expérience de [PERSON_NAME]" at bounding box center [344, 197] width 249 height 12
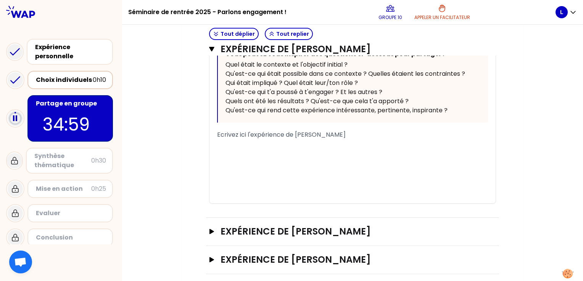
scroll to position [605, 0]
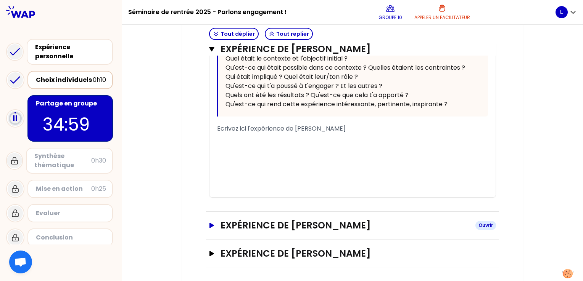
click at [314, 224] on h3 "Expérience de [PERSON_NAME]" at bounding box center [344, 226] width 249 height 12
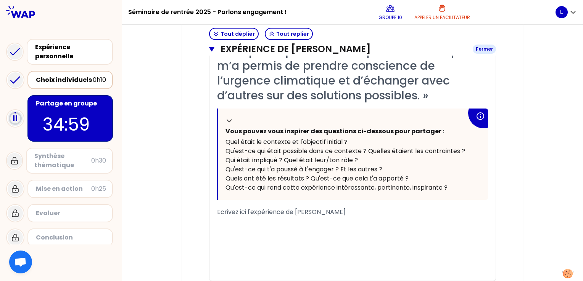
scroll to position [881, 0]
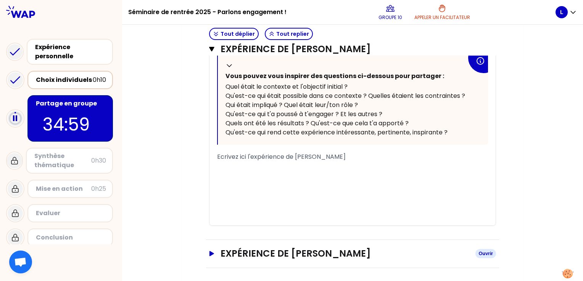
click at [291, 248] on h3 "Expérience de [PERSON_NAME]" at bounding box center [344, 254] width 249 height 12
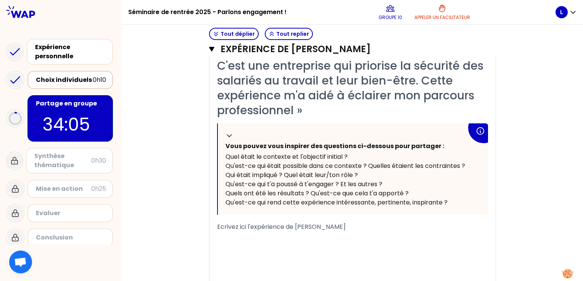
scroll to position [1216, 0]
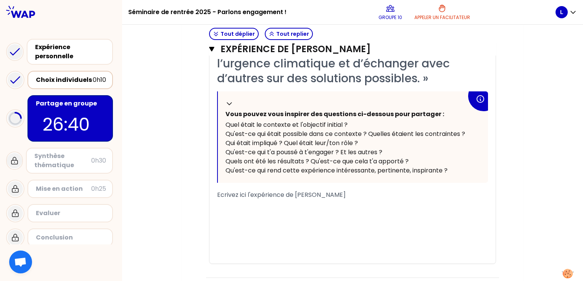
scroll to position [889, 0]
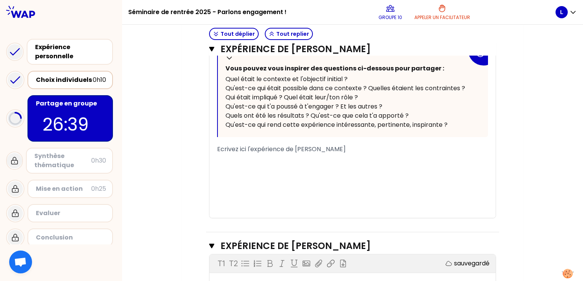
click at [332, 157] on div "﻿" at bounding box center [352, 158] width 271 height 9
click at [252, 150] on span "Ecrivez ici l'expérience de [PERSON_NAME]" at bounding box center [281, 149] width 128 height 9
click at [271, 158] on div "﻿" at bounding box center [352, 158] width 271 height 9
click at [297, 155] on div "﻿" at bounding box center [352, 158] width 271 height 9
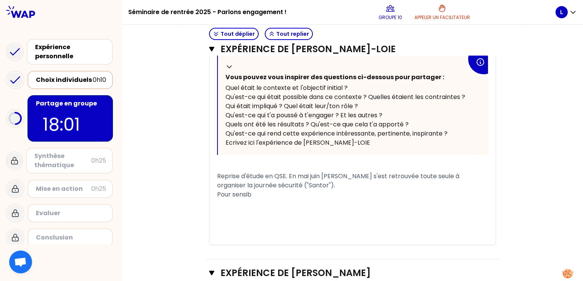
scroll to position [272, 0]
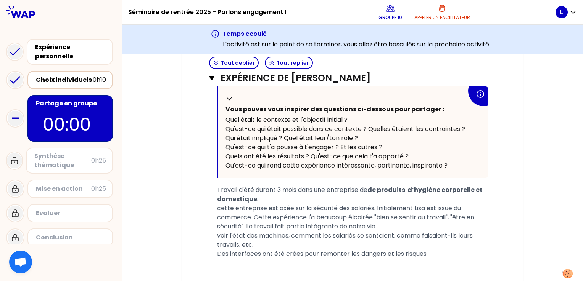
scroll to position [1374, 0]
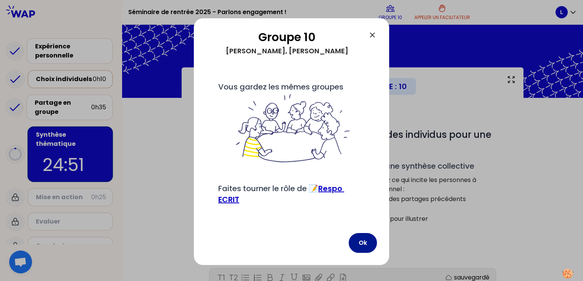
click at [368, 250] on button "Ok" at bounding box center [362, 243] width 28 height 20
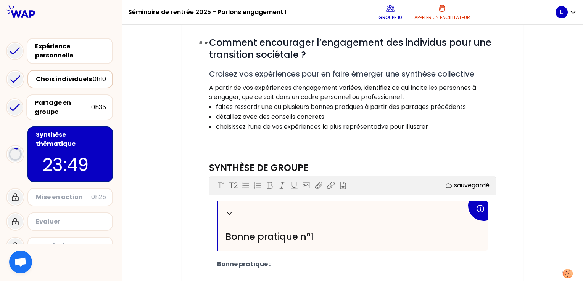
scroll to position [93, 0]
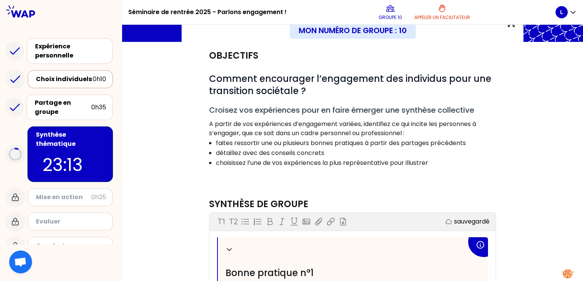
scroll to position [82, 0]
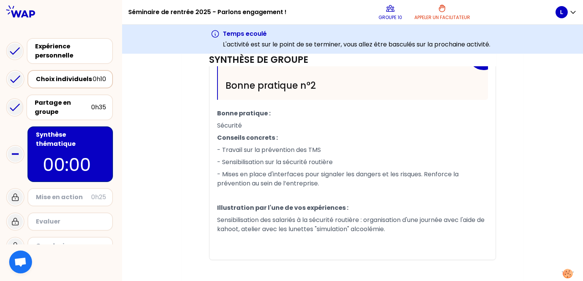
scroll to position [497, 0]
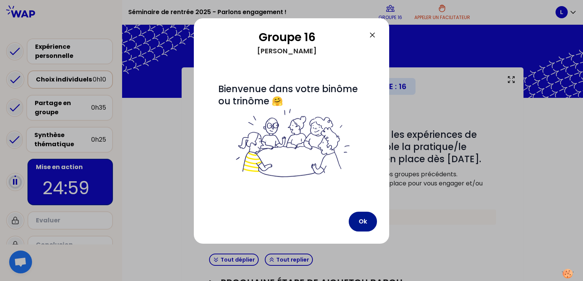
click at [366, 219] on button "Ok" at bounding box center [362, 222] width 28 height 20
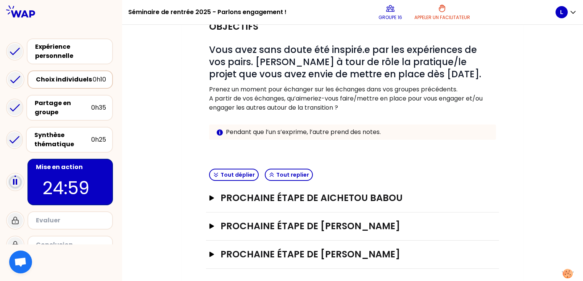
scroll to position [87, 0]
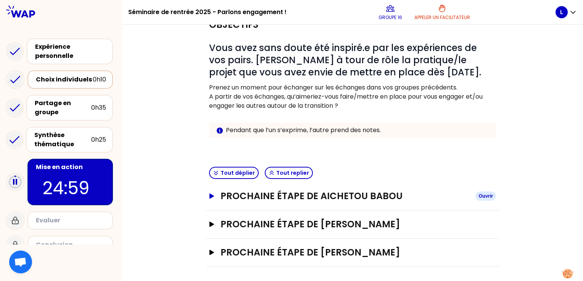
click at [384, 195] on h3 "Prochaine étape de Aichetou Babou" at bounding box center [344, 196] width 249 height 12
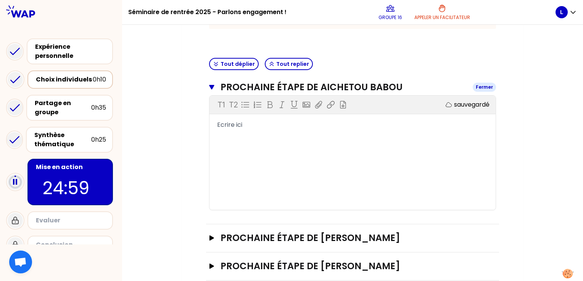
scroll to position [209, 0]
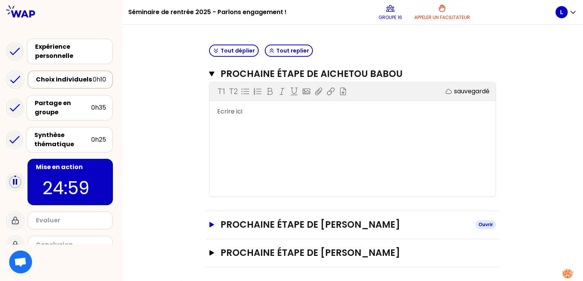
click at [367, 225] on h3 "Prochaine étape de [PERSON_NAME]" at bounding box center [344, 225] width 249 height 12
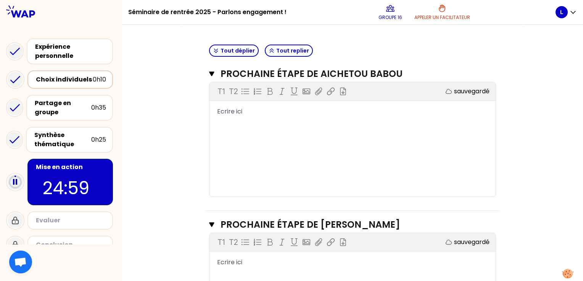
scroll to position [332, 0]
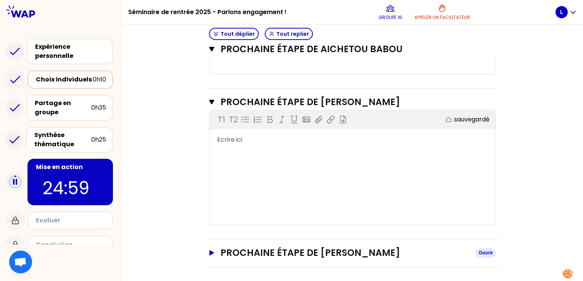
click at [329, 252] on h3 "Prochaine étape de [PERSON_NAME]" at bounding box center [344, 253] width 249 height 12
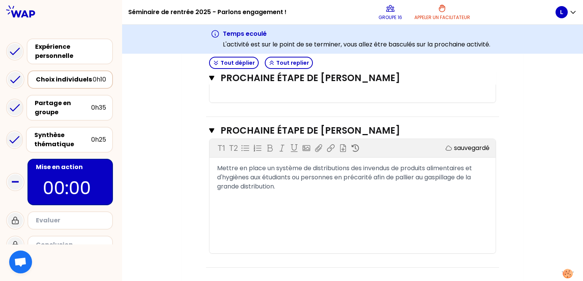
scroll to position [11, 0]
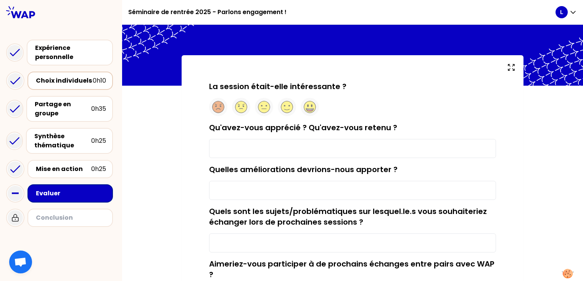
scroll to position [10, 0]
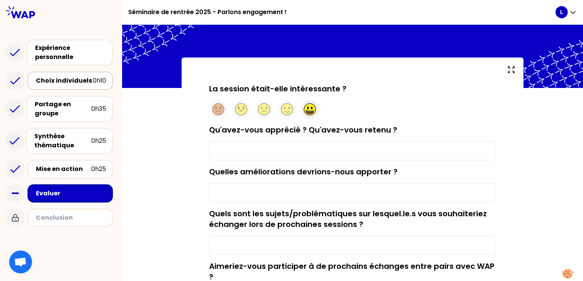
click at [301, 105] on div at bounding box center [309, 109] width 18 height 18
click at [302, 150] on input "Qu'avez-vous apprécié ? Qu'avez-vous retenu ?" at bounding box center [352, 150] width 287 height 19
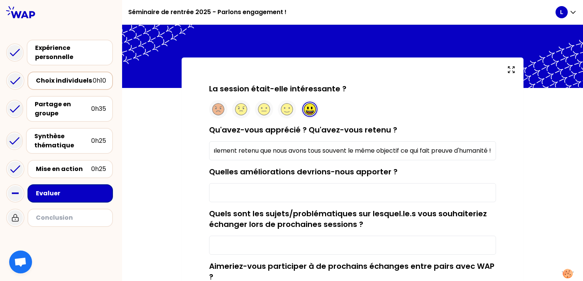
scroll to position [0, 358]
type input "j'ai apprécié échanger avec les autres, étant timide c'était assez stressant ma…"
click at [271, 196] on input "Quelles améliorations devrions-nous apporter ?" at bounding box center [352, 192] width 287 height 19
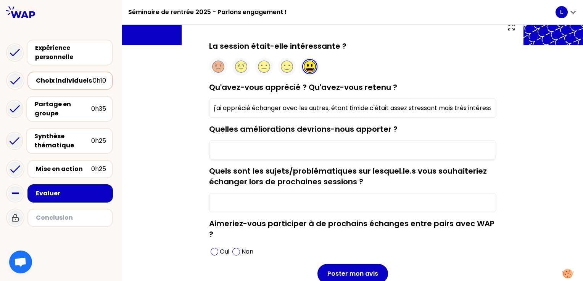
scroll to position [56, 0]
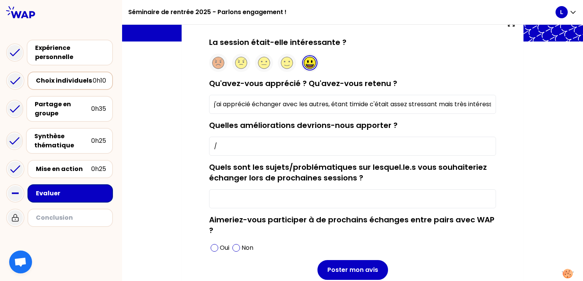
type input "/"
click at [267, 199] on input "Quels sont les sujets/problématiques sur lesquel.le.s vous souhaiteriez échange…" at bounding box center [352, 198] width 287 height 19
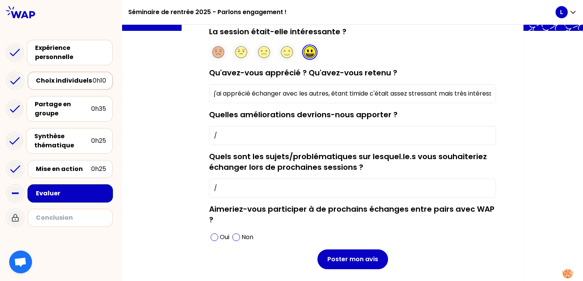
scroll to position [67, 0]
type input "/"
click at [233, 234] on span at bounding box center [236, 238] width 8 height 8
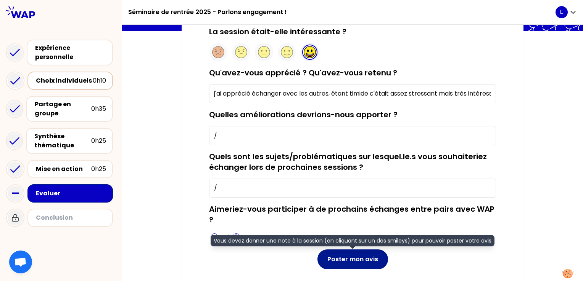
click at [346, 257] on button "Poster mon avis" at bounding box center [352, 260] width 71 height 20
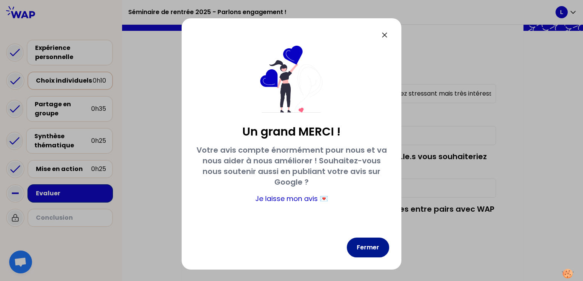
click at [365, 248] on button "Fermer" at bounding box center [368, 248] width 42 height 20
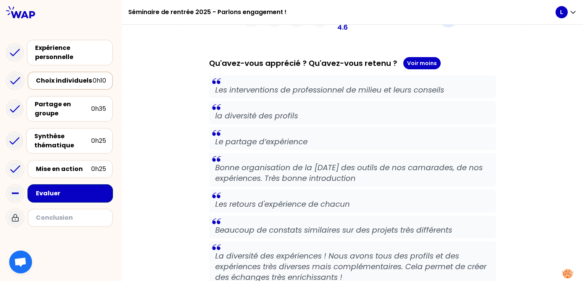
scroll to position [0, 0]
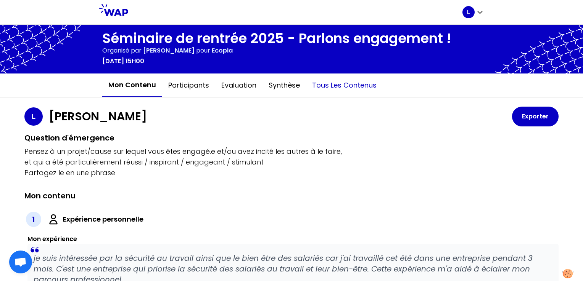
click at [346, 82] on button "Tous les contenus" at bounding box center [344, 85] width 77 height 23
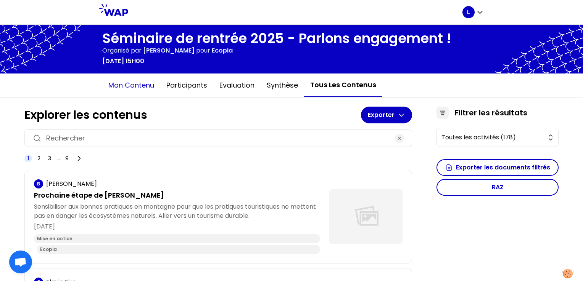
click at [140, 85] on button "Mon contenu" at bounding box center [131, 85] width 58 height 23
